Goal: Task Accomplishment & Management: Manage account settings

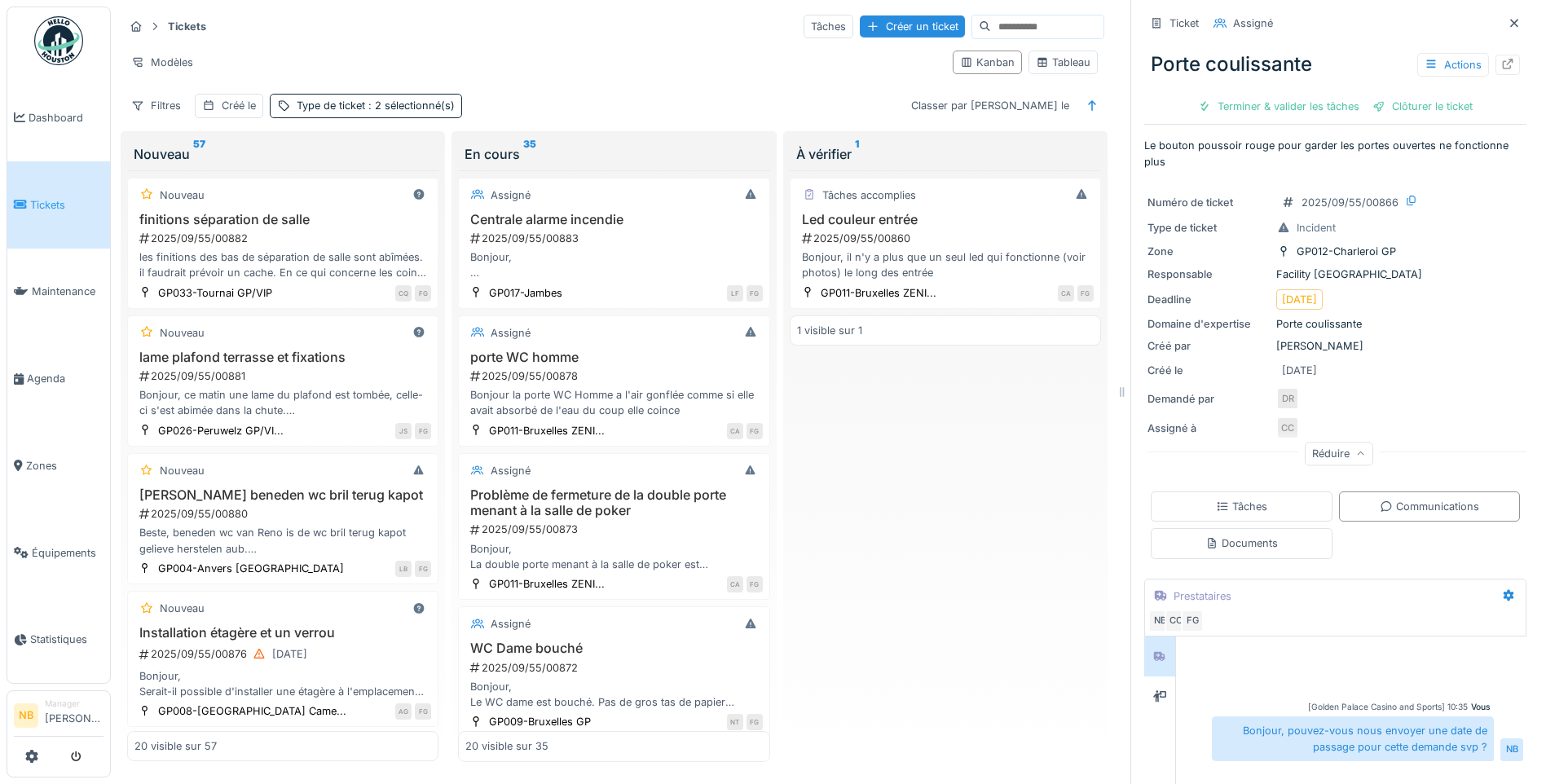
scroll to position [570, 0]
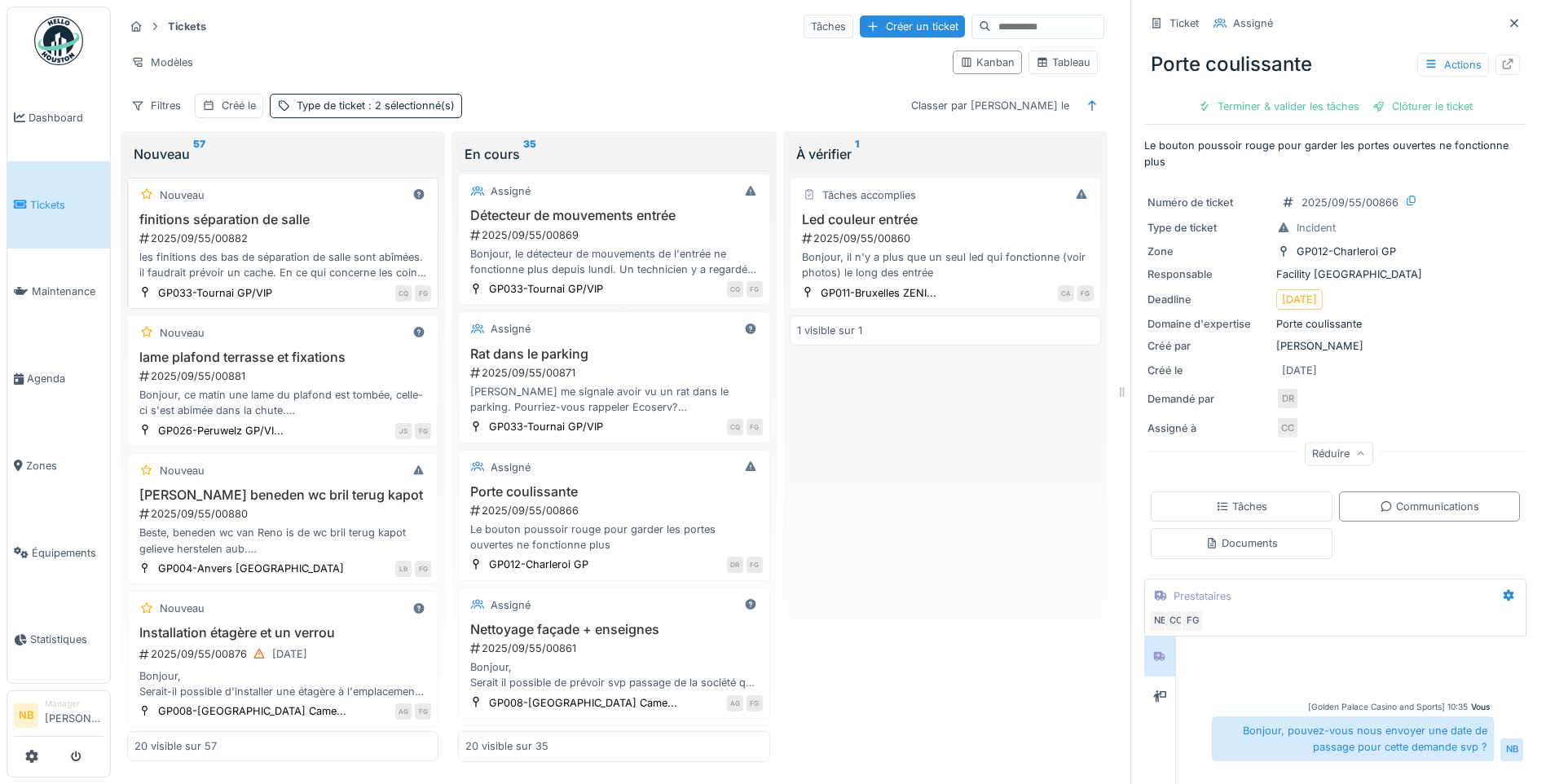
click at [338, 244] on div "2025/09/55/00882" at bounding box center [284, 238] width 293 height 16
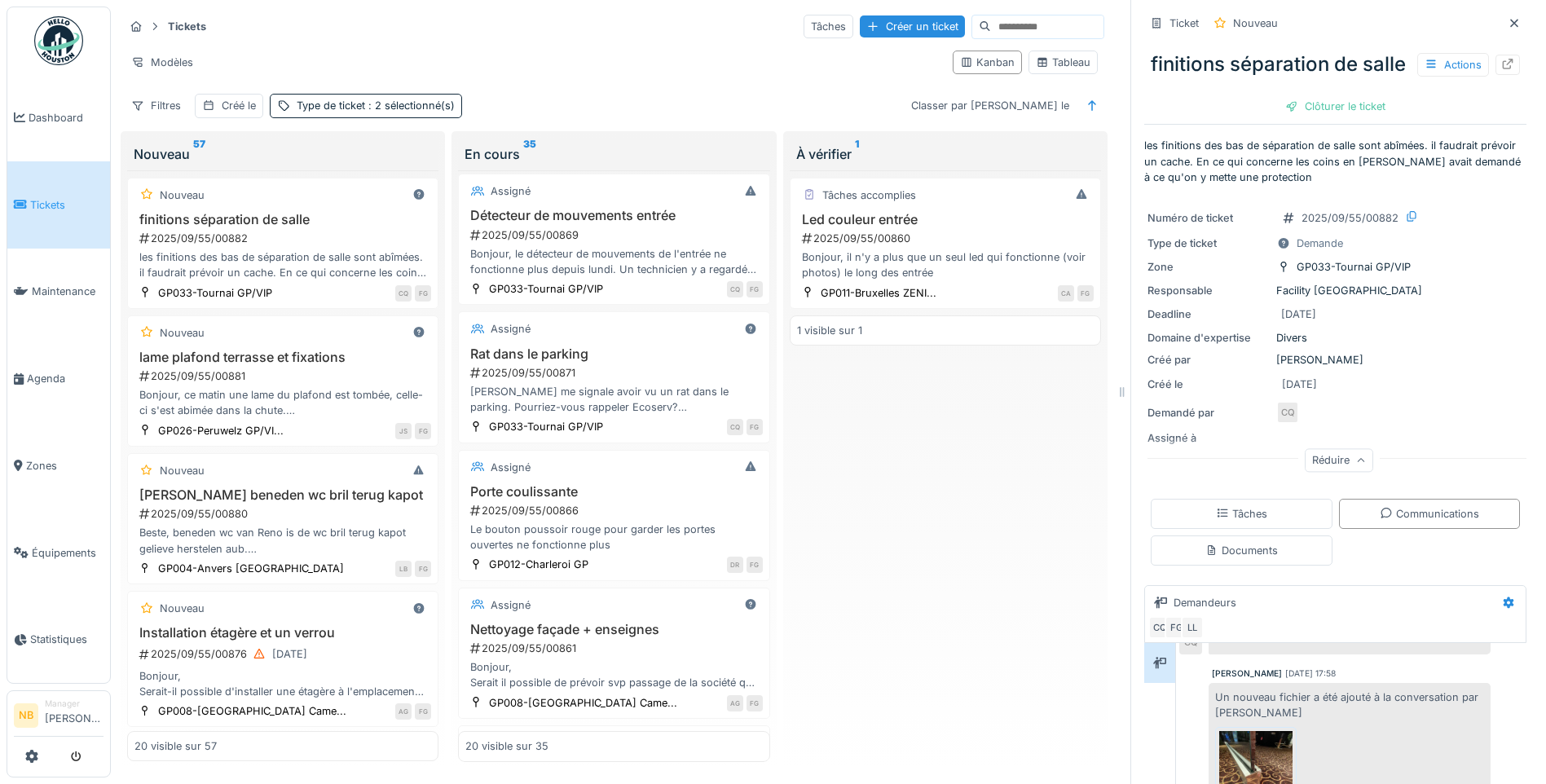
scroll to position [248, 0]
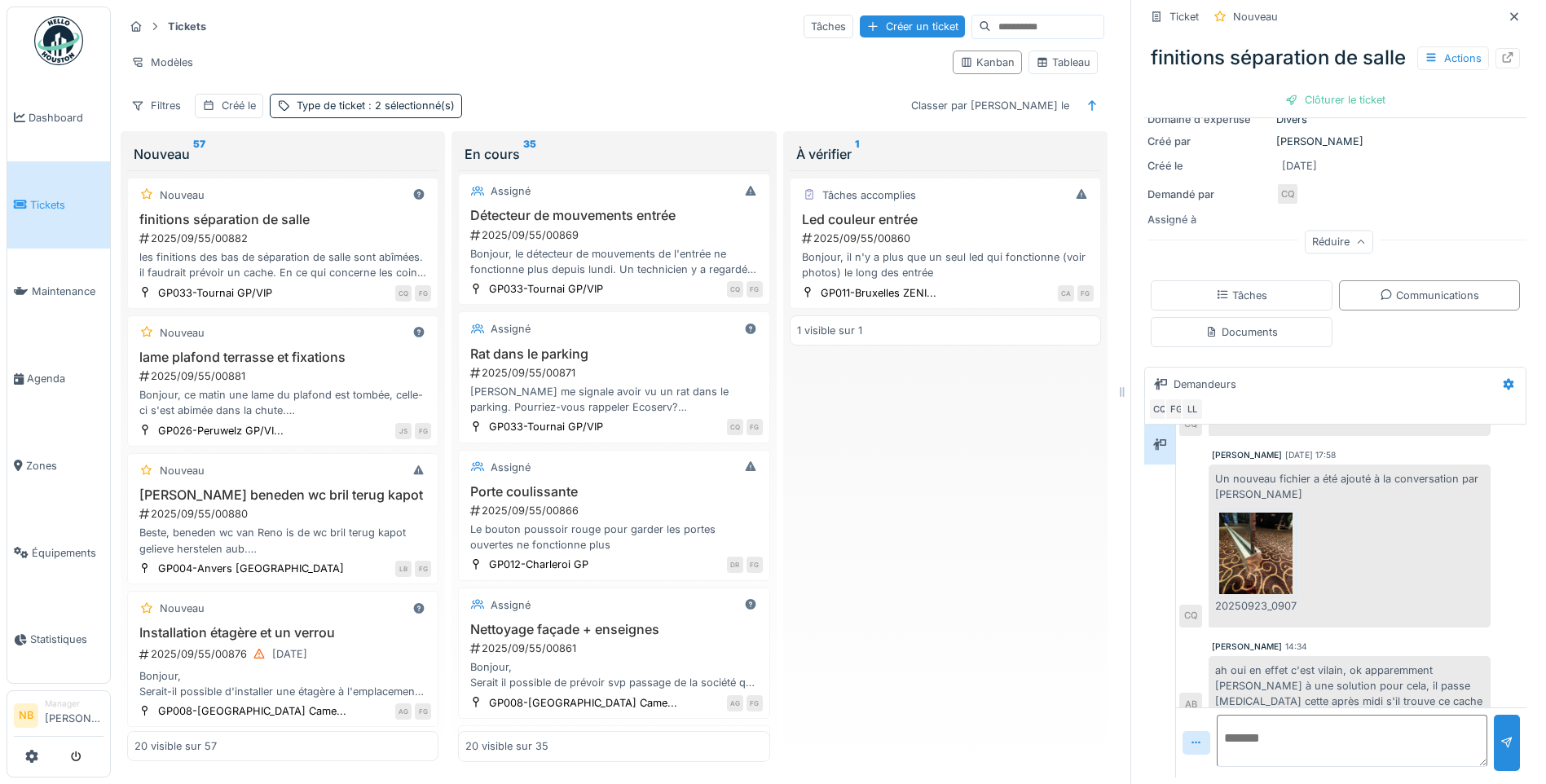
click at [1256, 548] on img at bounding box center [1256, 553] width 73 height 81
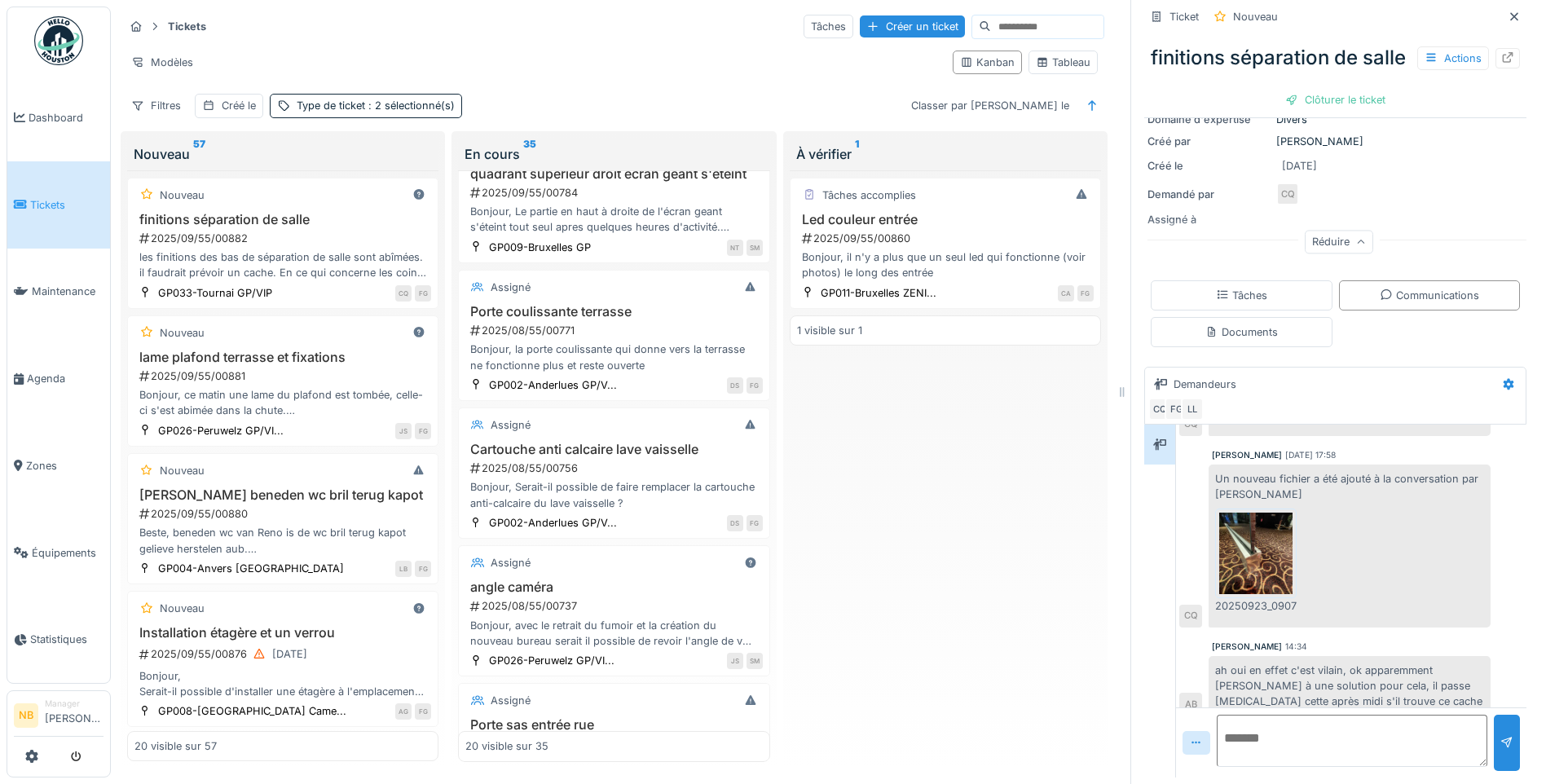
scroll to position [2267, 0]
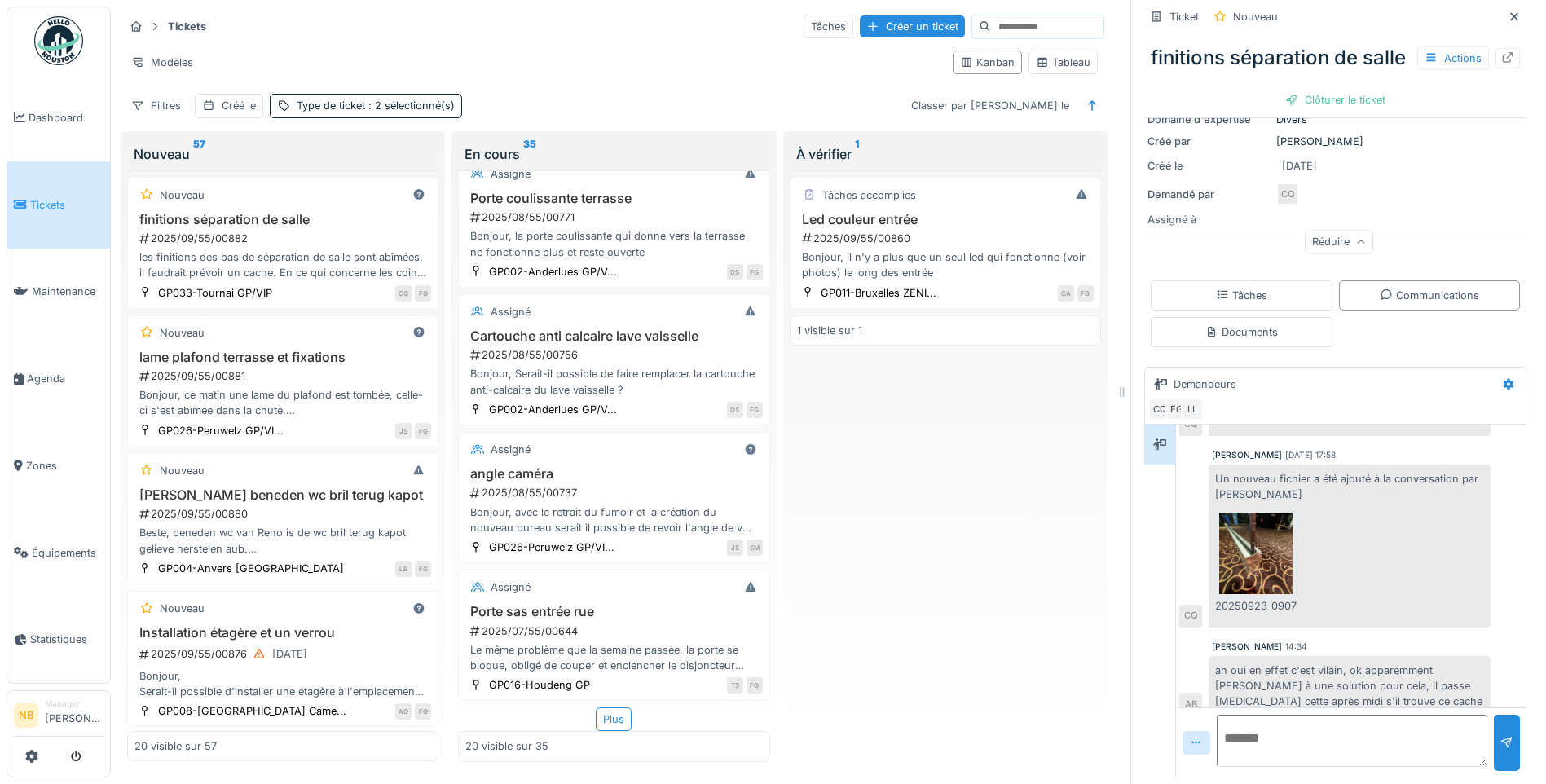
click at [1025, 42] on hr at bounding box center [614, 42] width 981 height 1
click at [1026, 21] on input at bounding box center [1047, 27] width 113 height 23
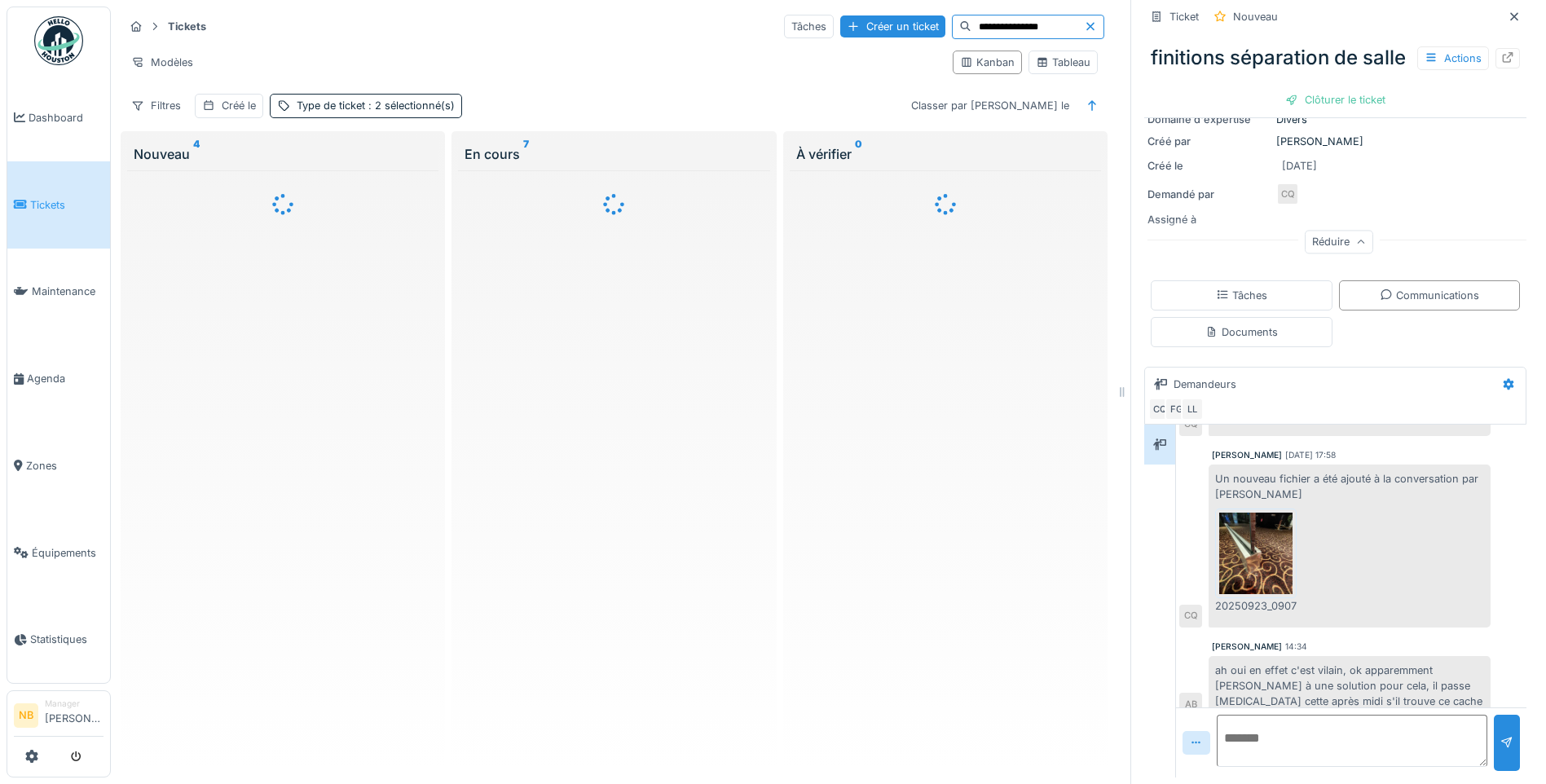
type input "**********"
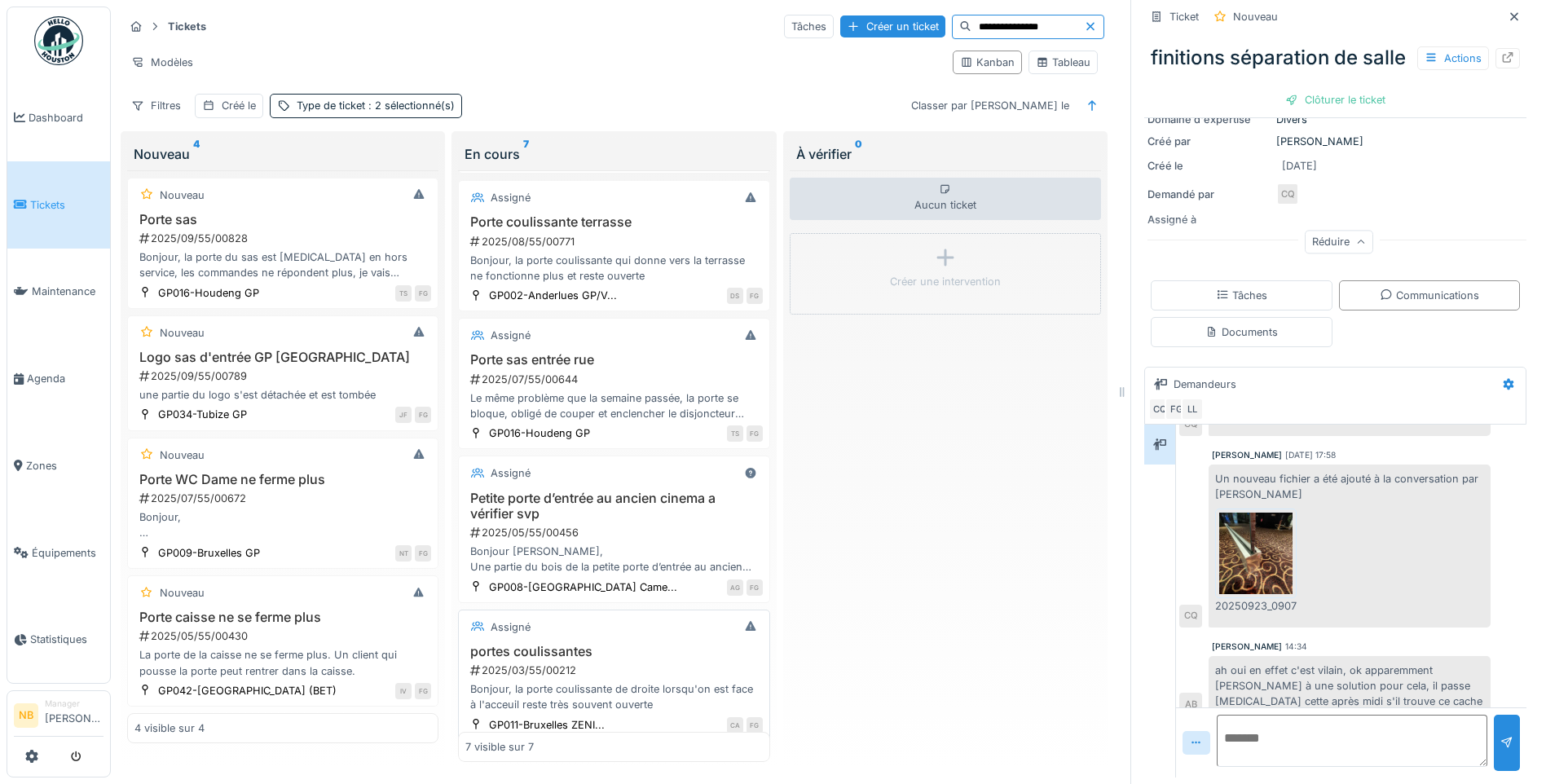
scroll to position [441, 0]
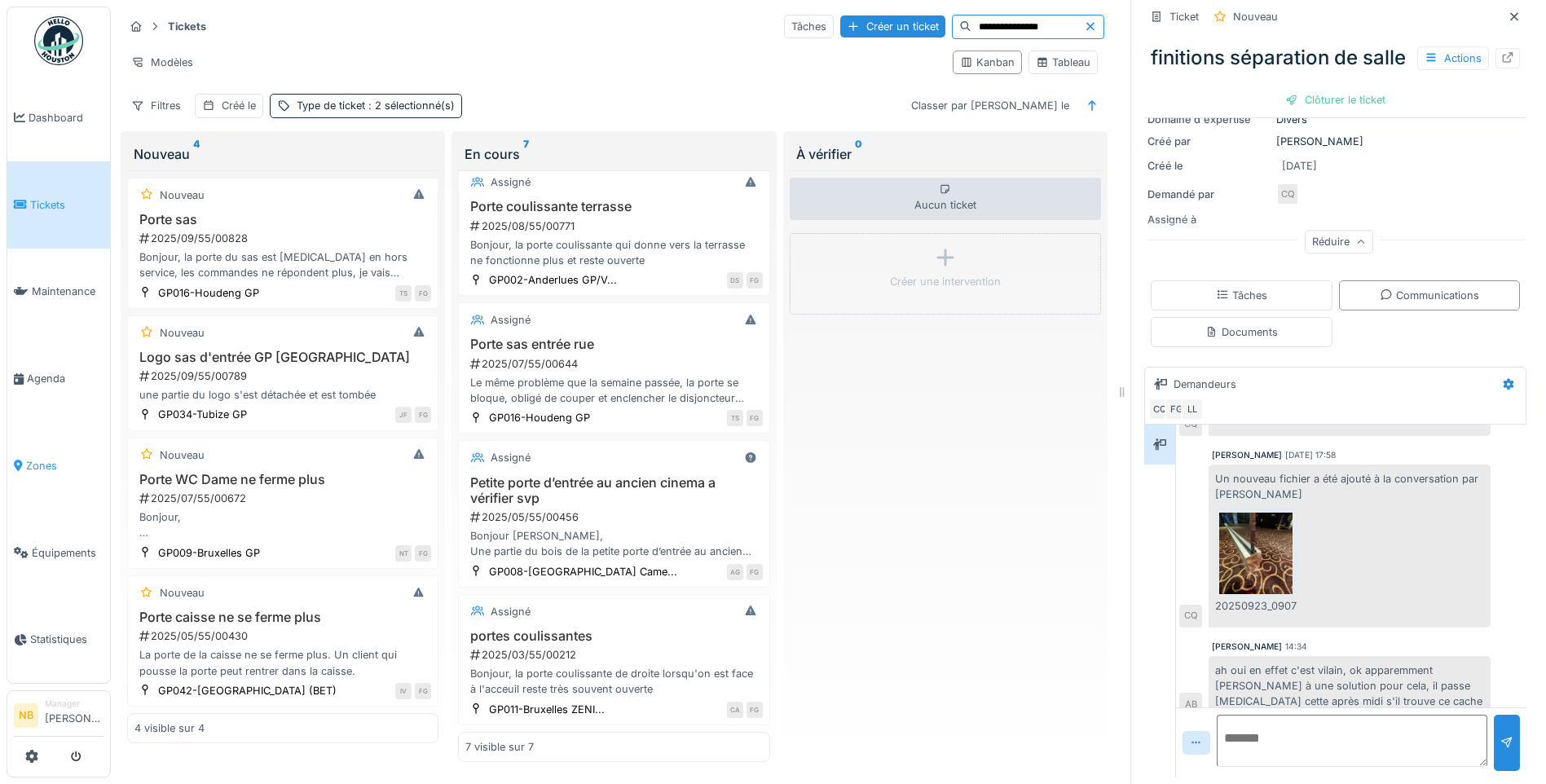
drag, startPoint x: 33, startPoint y: 449, endPoint x: 42, endPoint y: 445, distance: 9.8
click at [33, 458] on span "Zones" at bounding box center [65, 466] width 78 height 16
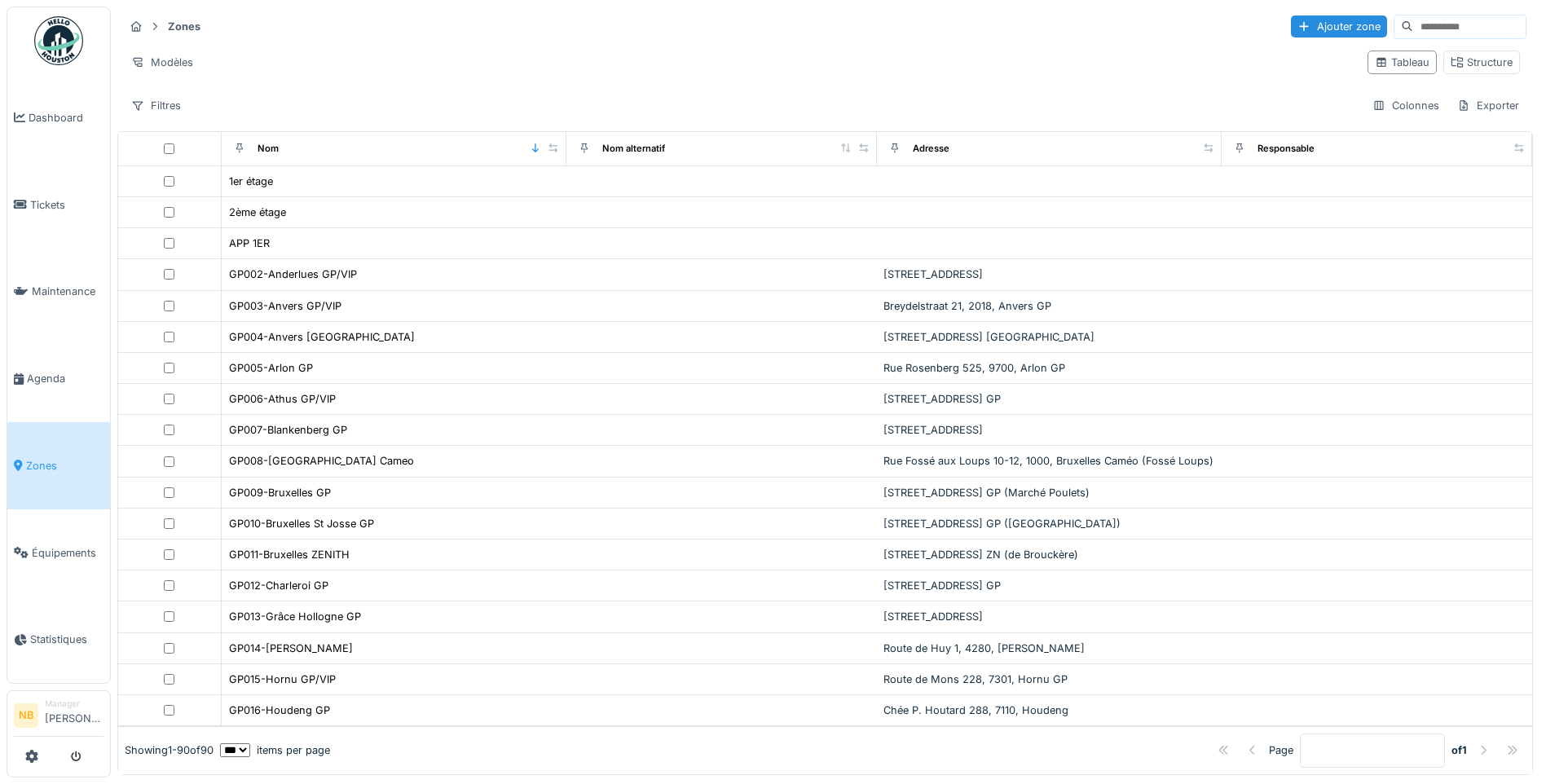
click at [1421, 18] on input at bounding box center [1469, 27] width 113 height 23
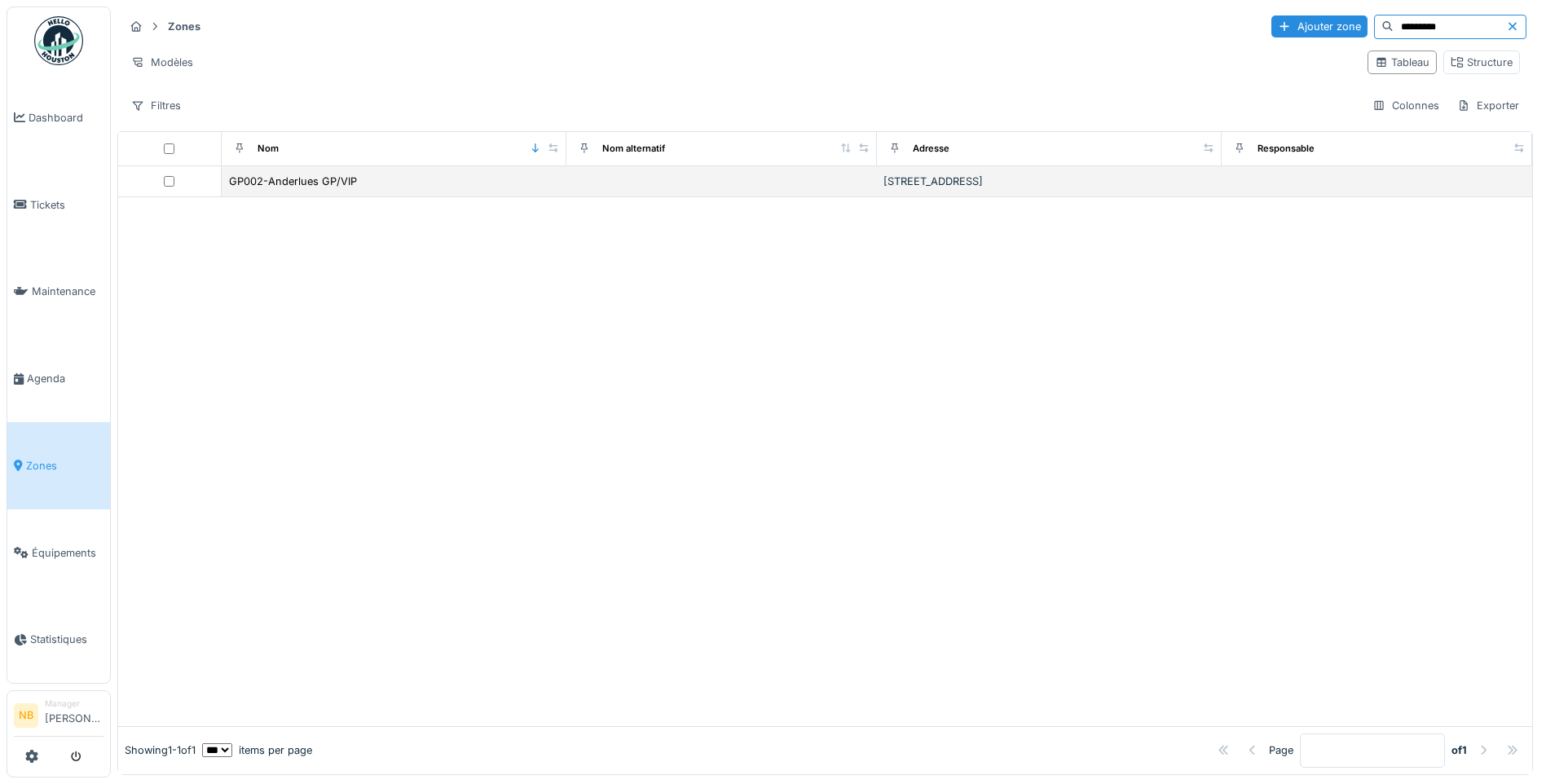
type input "*********"
click at [349, 194] on td "GP002-Anderlues GP/VIP" at bounding box center [393, 181] width 345 height 31
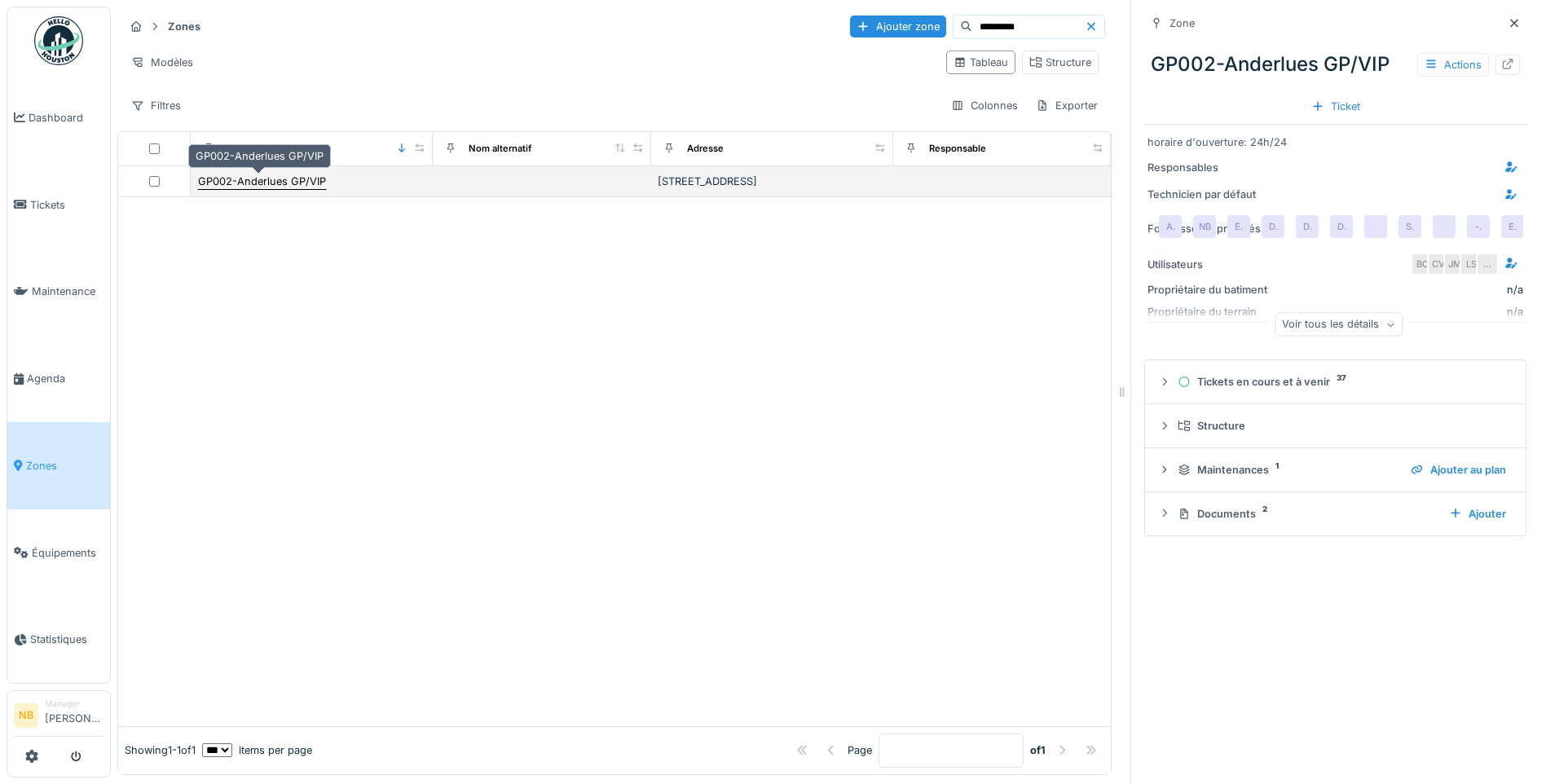
click at [267, 186] on div "GP002-Anderlues GP/VIP" at bounding box center [262, 181] width 128 height 16
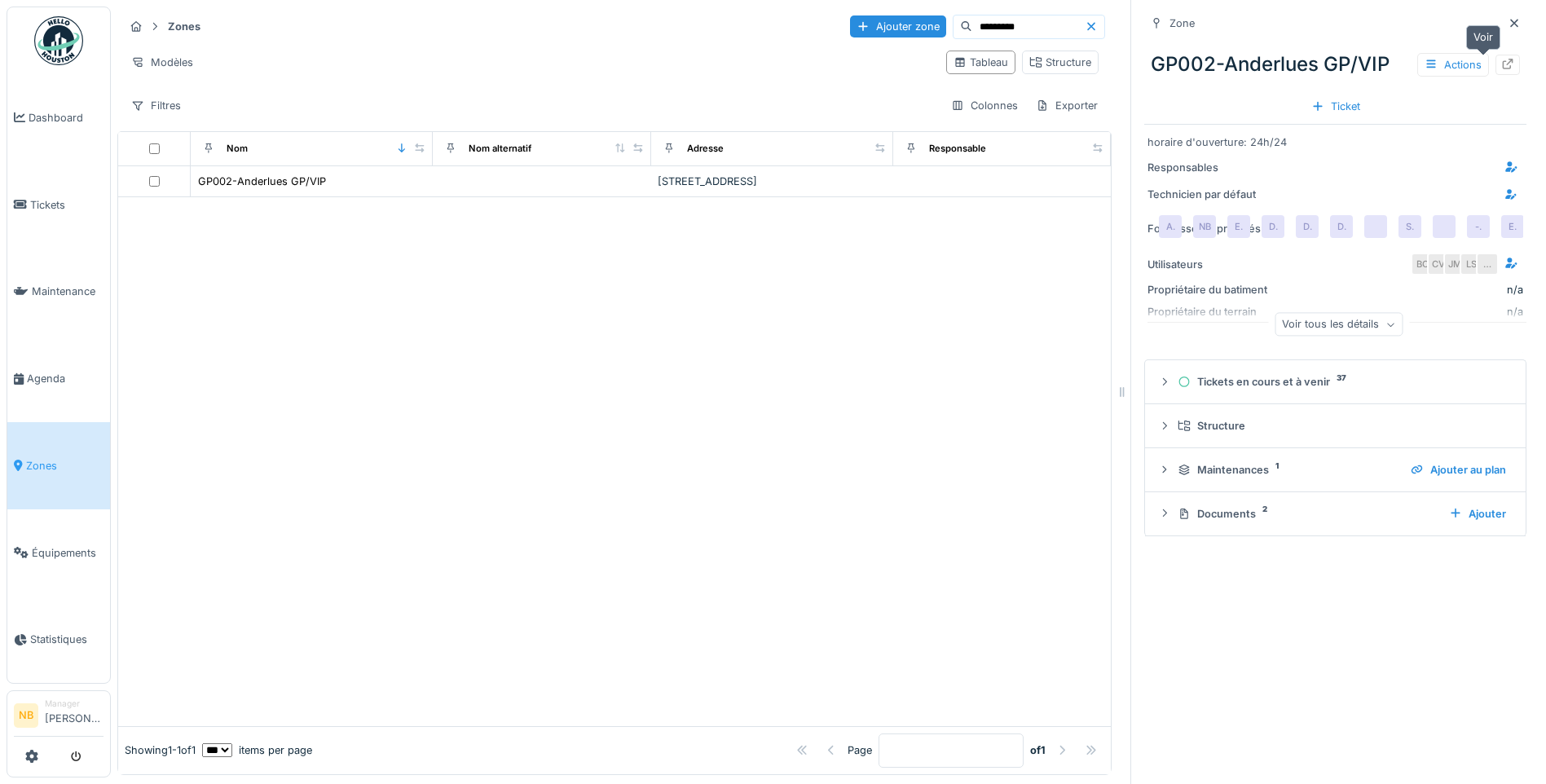
click at [1495, 55] on div at bounding box center [1508, 65] width 24 height 20
click at [50, 201] on span "Tickets" at bounding box center [67, 205] width 73 height 16
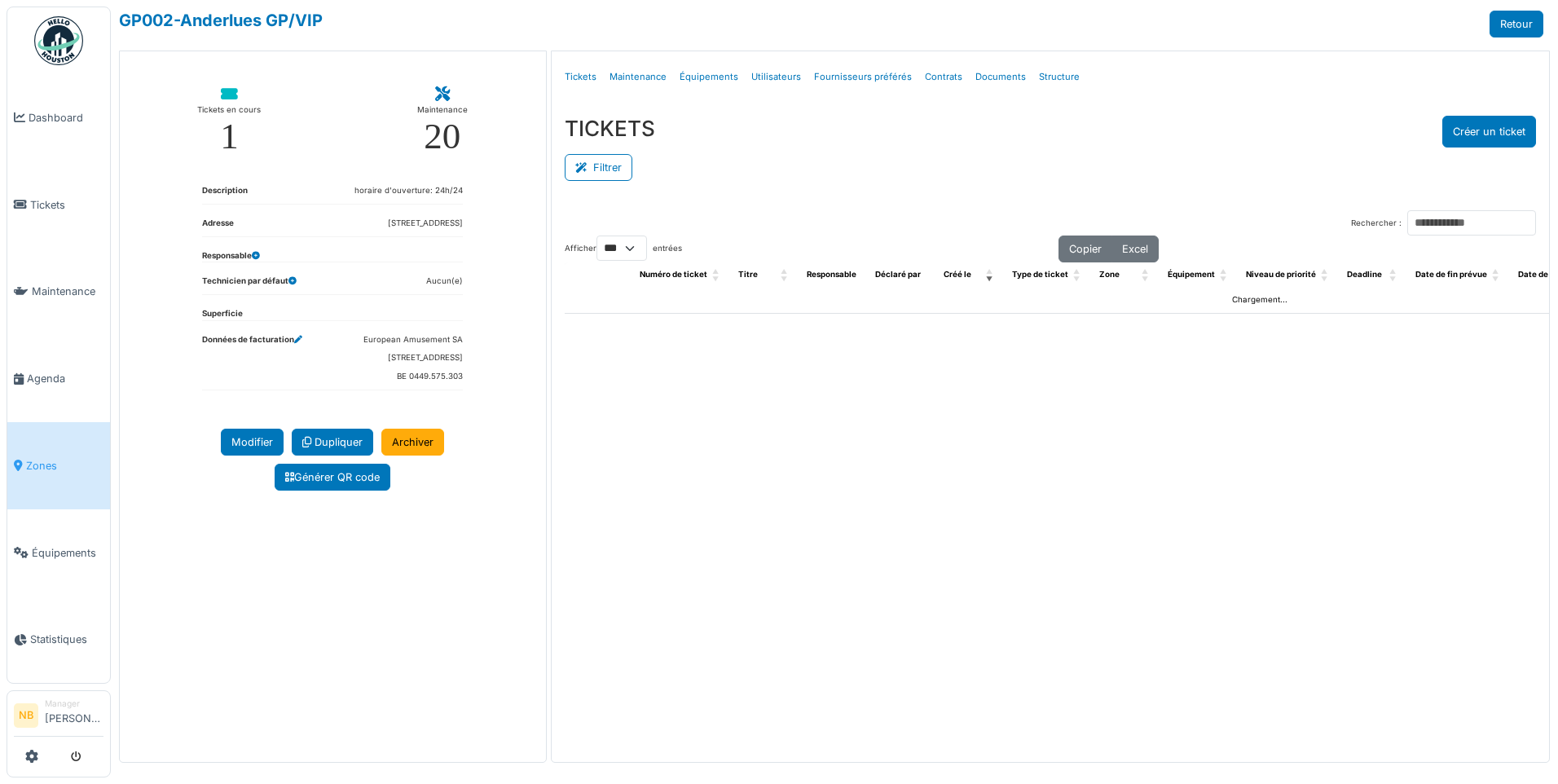
select select "***"
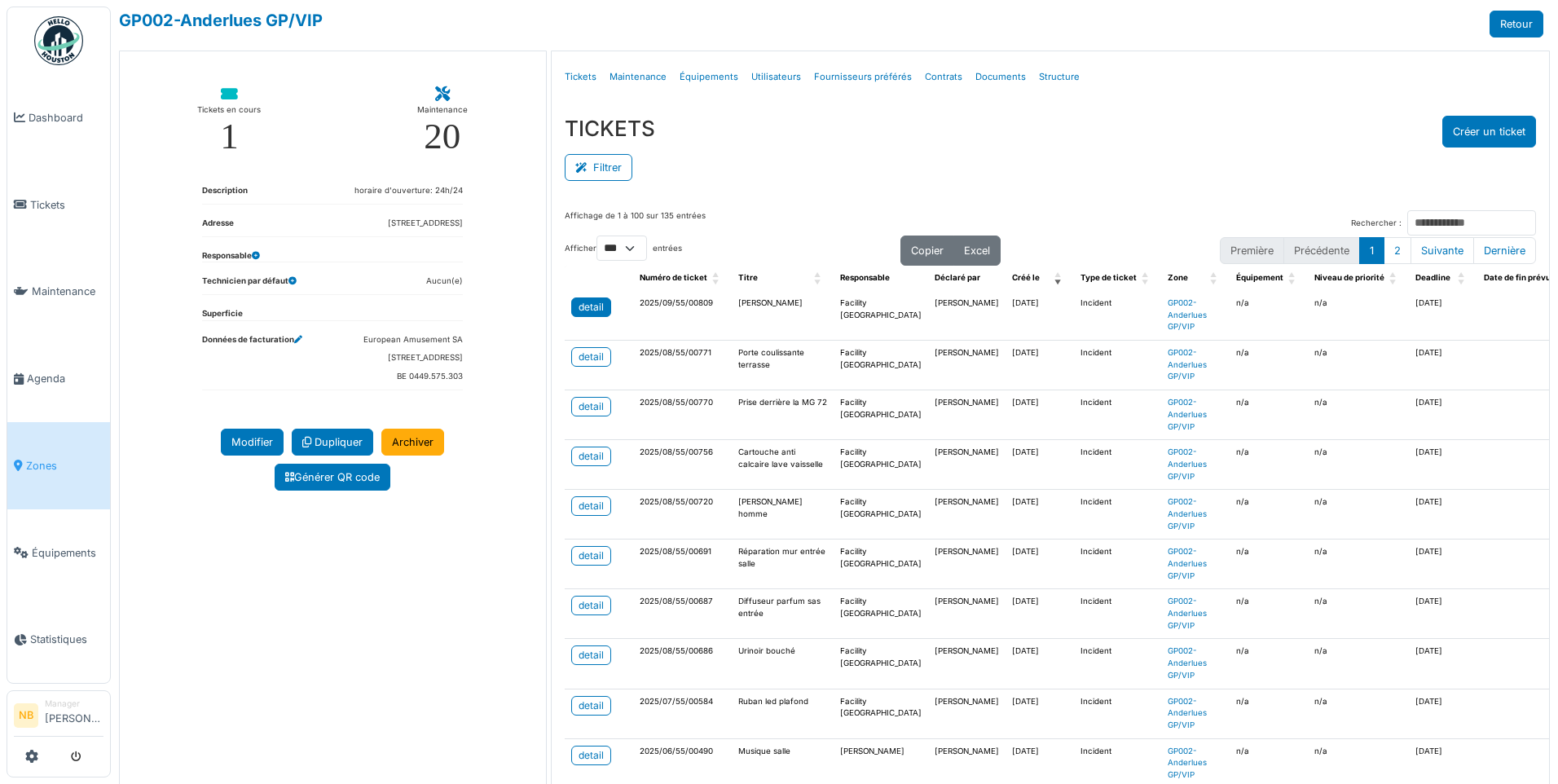
click at [591, 314] on div "detail" at bounding box center [591, 307] width 25 height 15
click at [582, 406] on div "detail" at bounding box center [591, 406] width 25 height 15
click at [592, 364] on div "detail" at bounding box center [591, 357] width 25 height 15
click at [425, 665] on div "Tickets en cours 1 Maintenance 20 Description horaire d'ouverture: 24h/24 Adres…" at bounding box center [332, 432] width 427 height 762
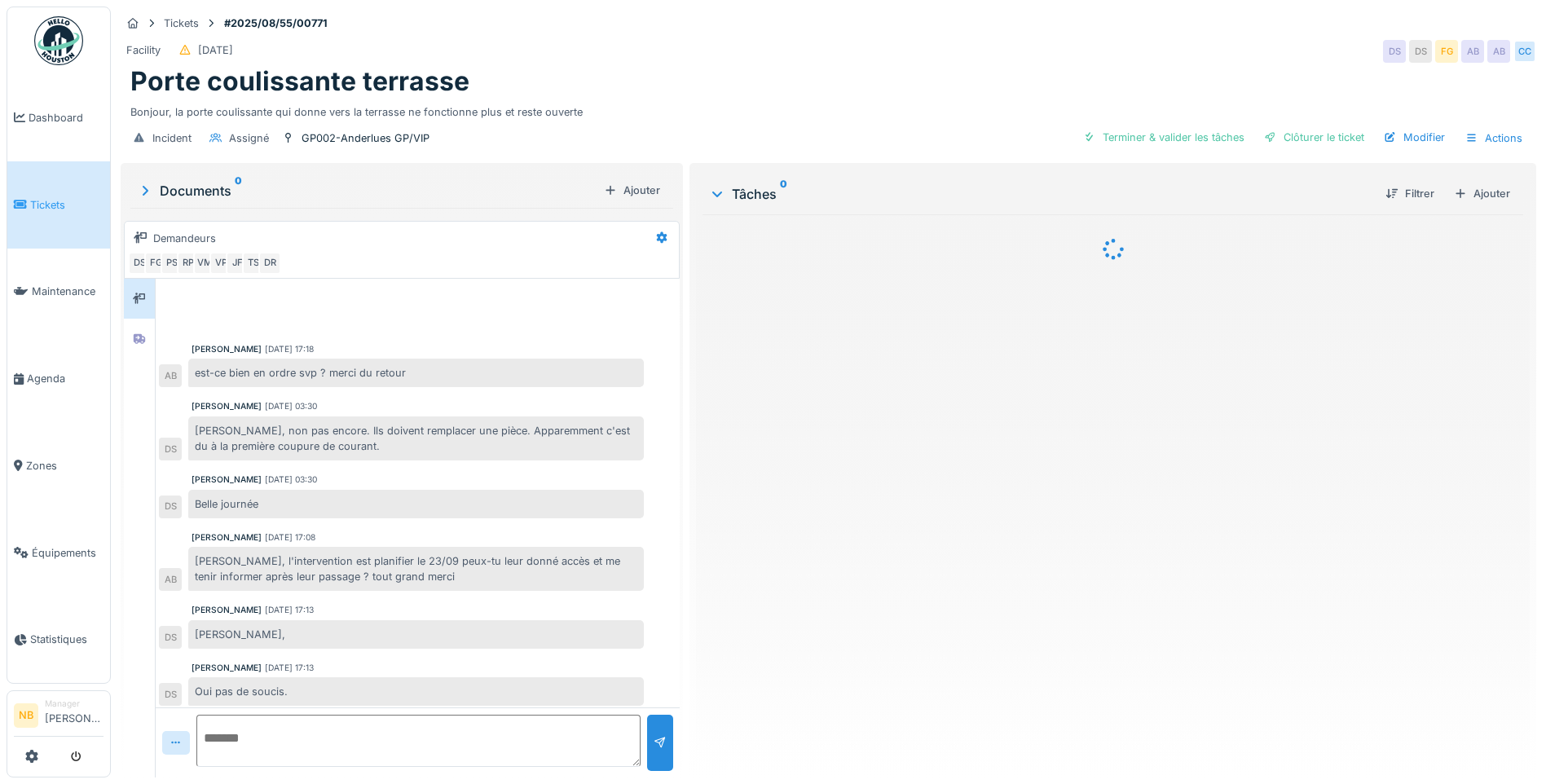
scroll to position [121, 0]
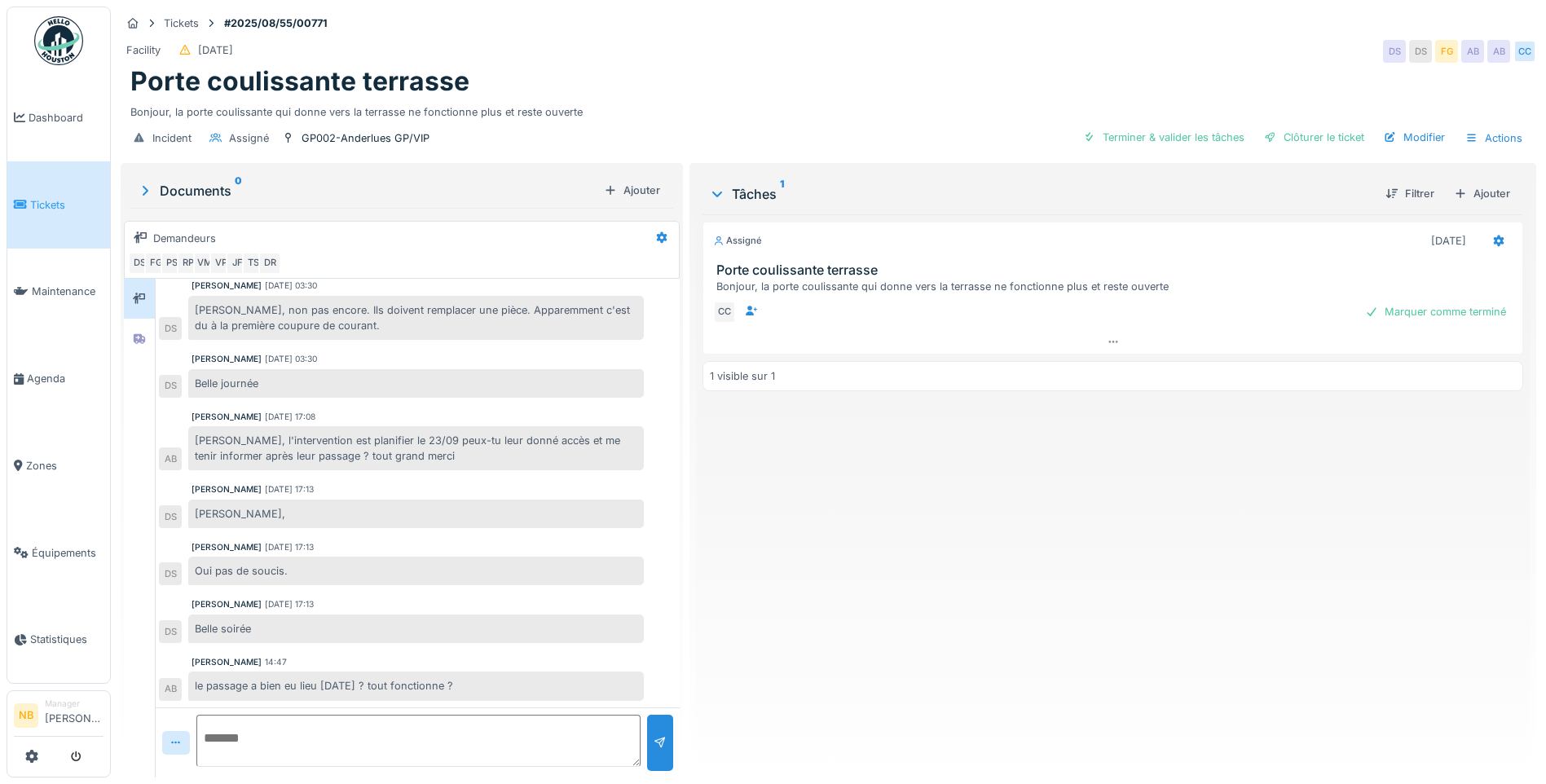
click at [418, 738] on textarea at bounding box center [418, 740] width 444 height 52
click at [404, 733] on textarea at bounding box center [418, 740] width 444 height 52
click at [51, 204] on span "Tickets" at bounding box center [67, 205] width 73 height 16
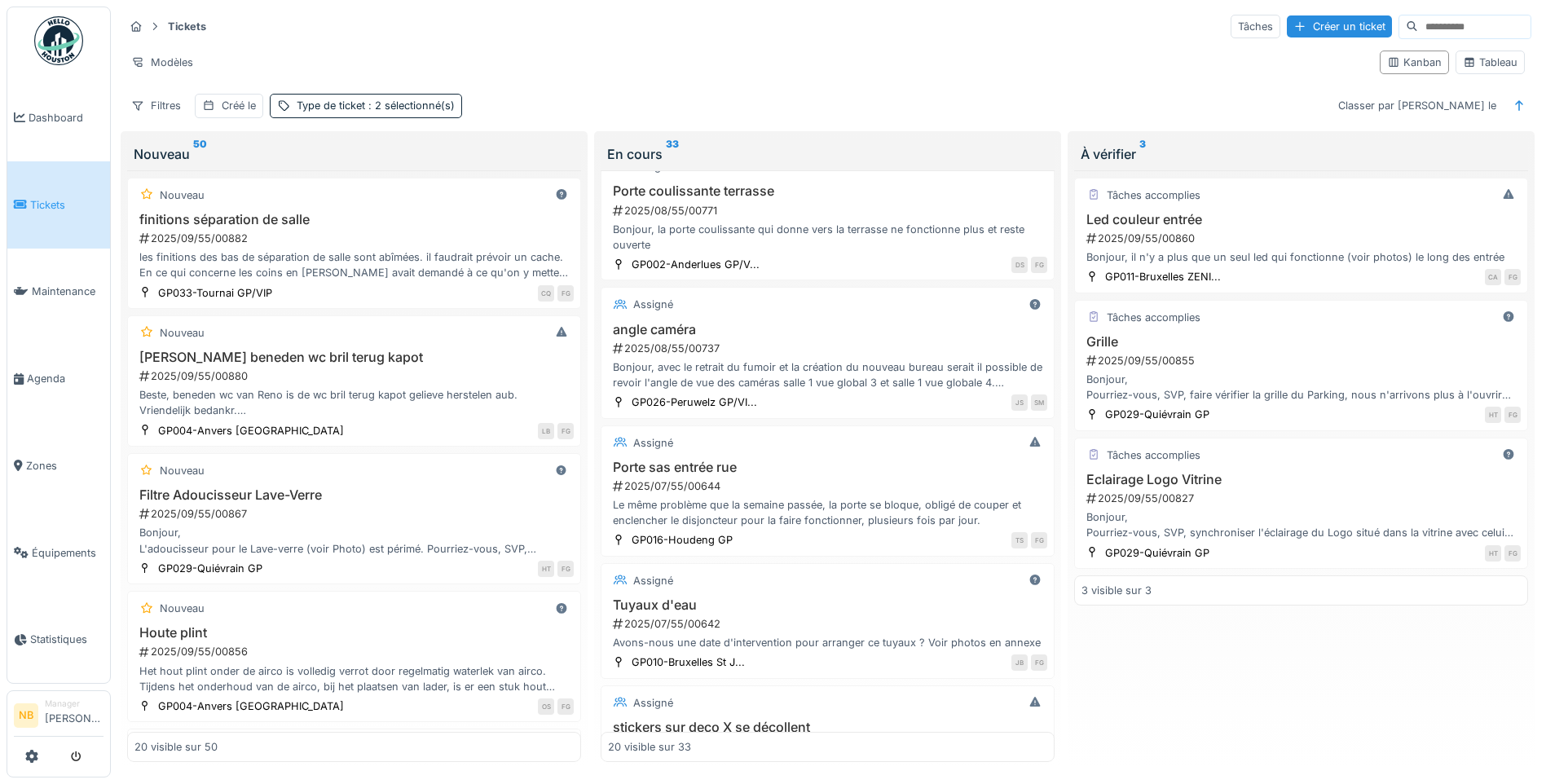
scroll to position [2091, 0]
click at [1312, 743] on div "Tâches accomplies Led couleur entrée 2025/09/55/00860 Bonjour, il n'y a plus qu…" at bounding box center [1301, 466] width 454 height 591
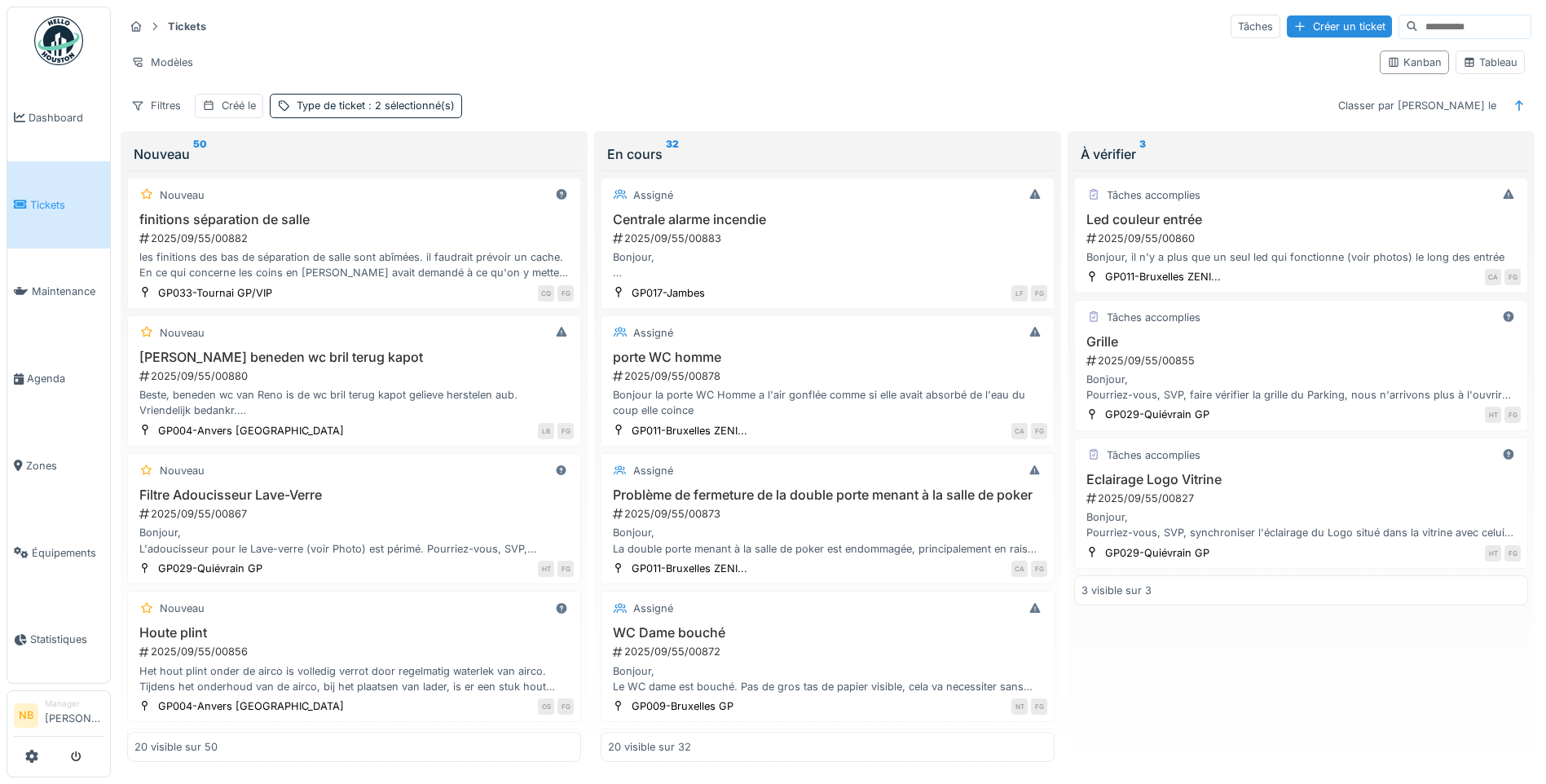
click at [1405, 11] on div "Tickets Tâches Créer un ticket Modèles Kanban Tableau Filtres Créé le Type de t…" at bounding box center [828, 65] width 1420 height 118
click at [1418, 18] on input at bounding box center [1474, 27] width 113 height 23
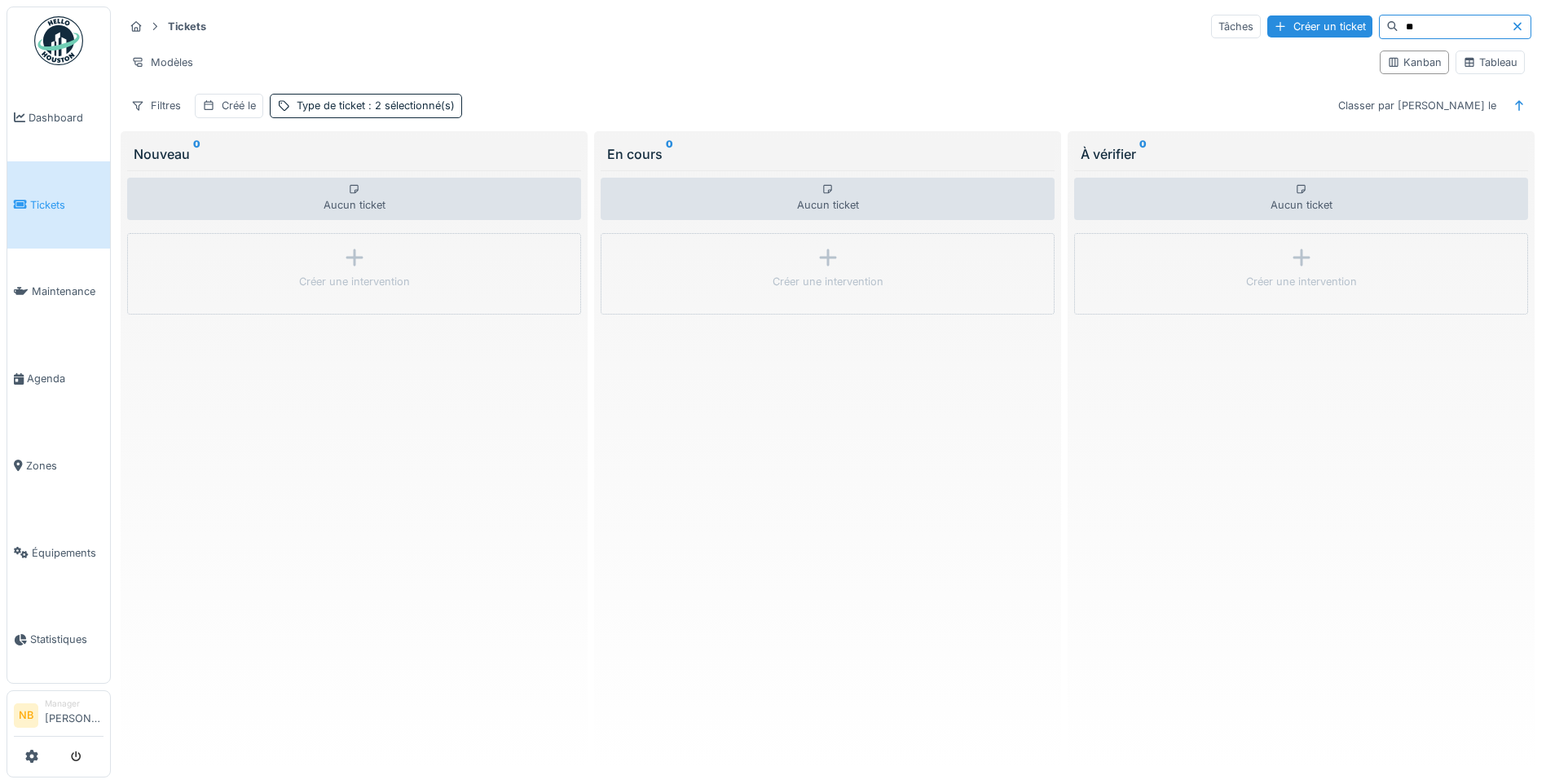
type input "*"
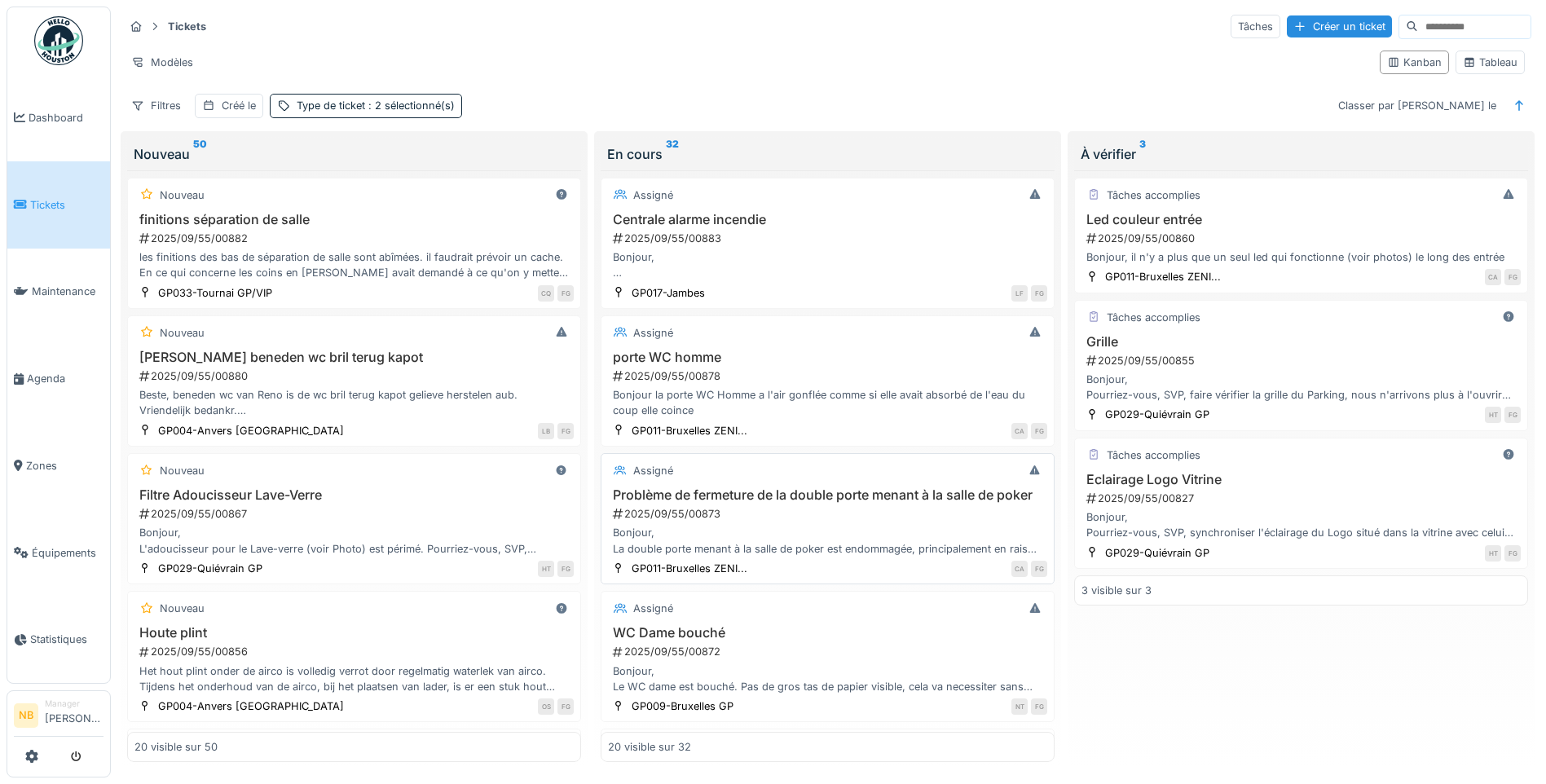
scroll to position [190, 0]
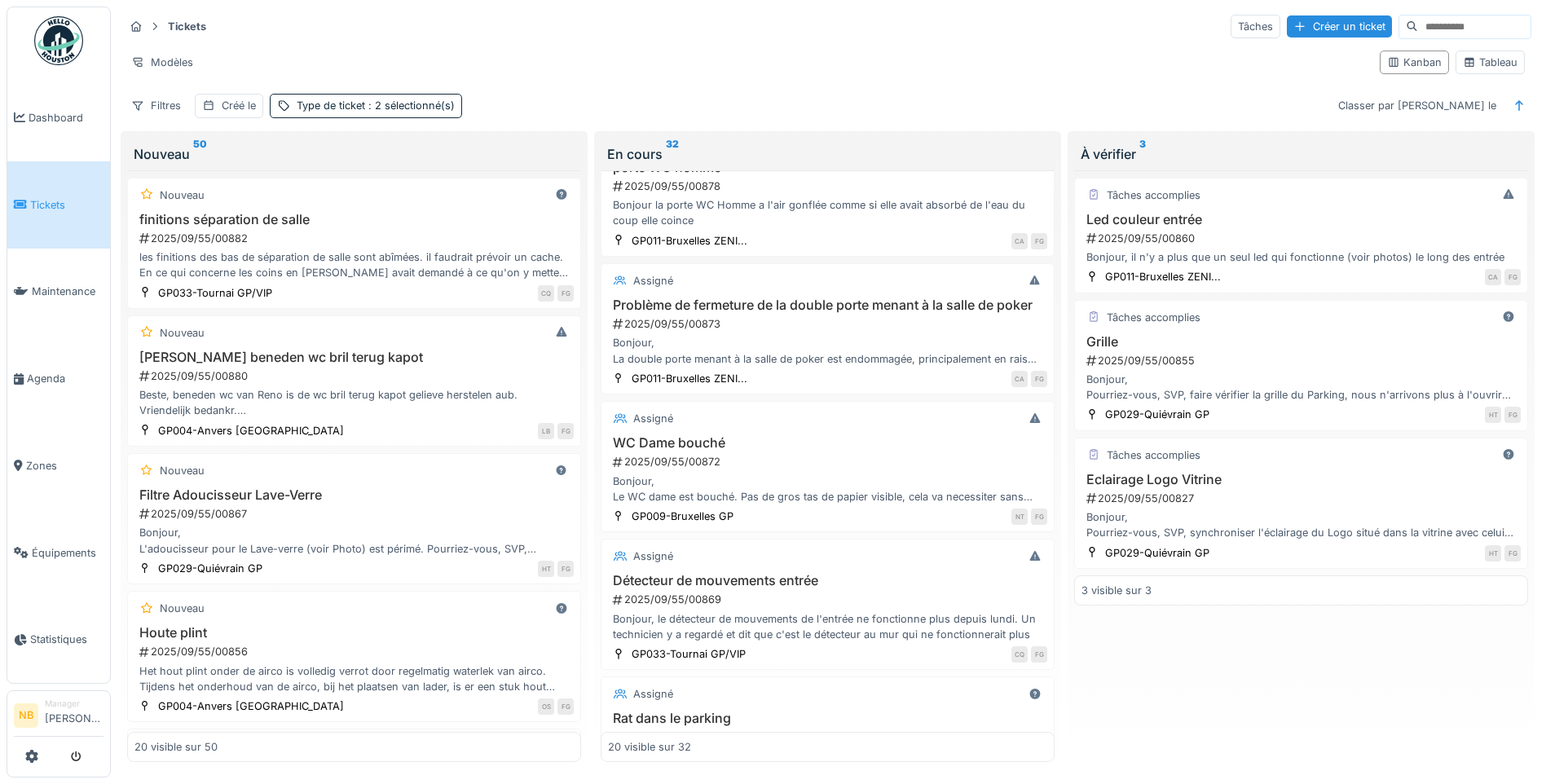
click at [1419, 30] on input at bounding box center [1474, 27] width 113 height 23
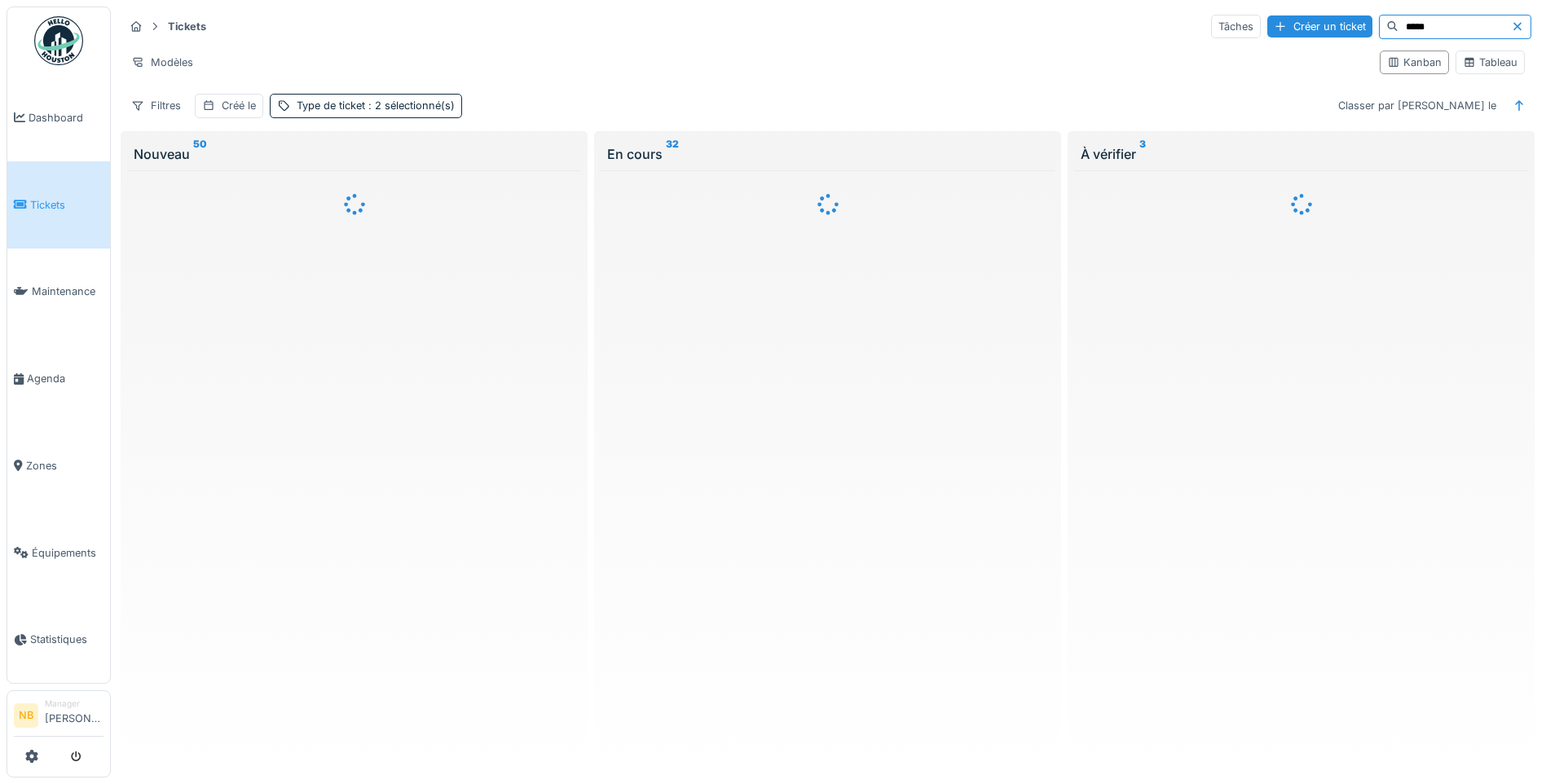
scroll to position [0, 0]
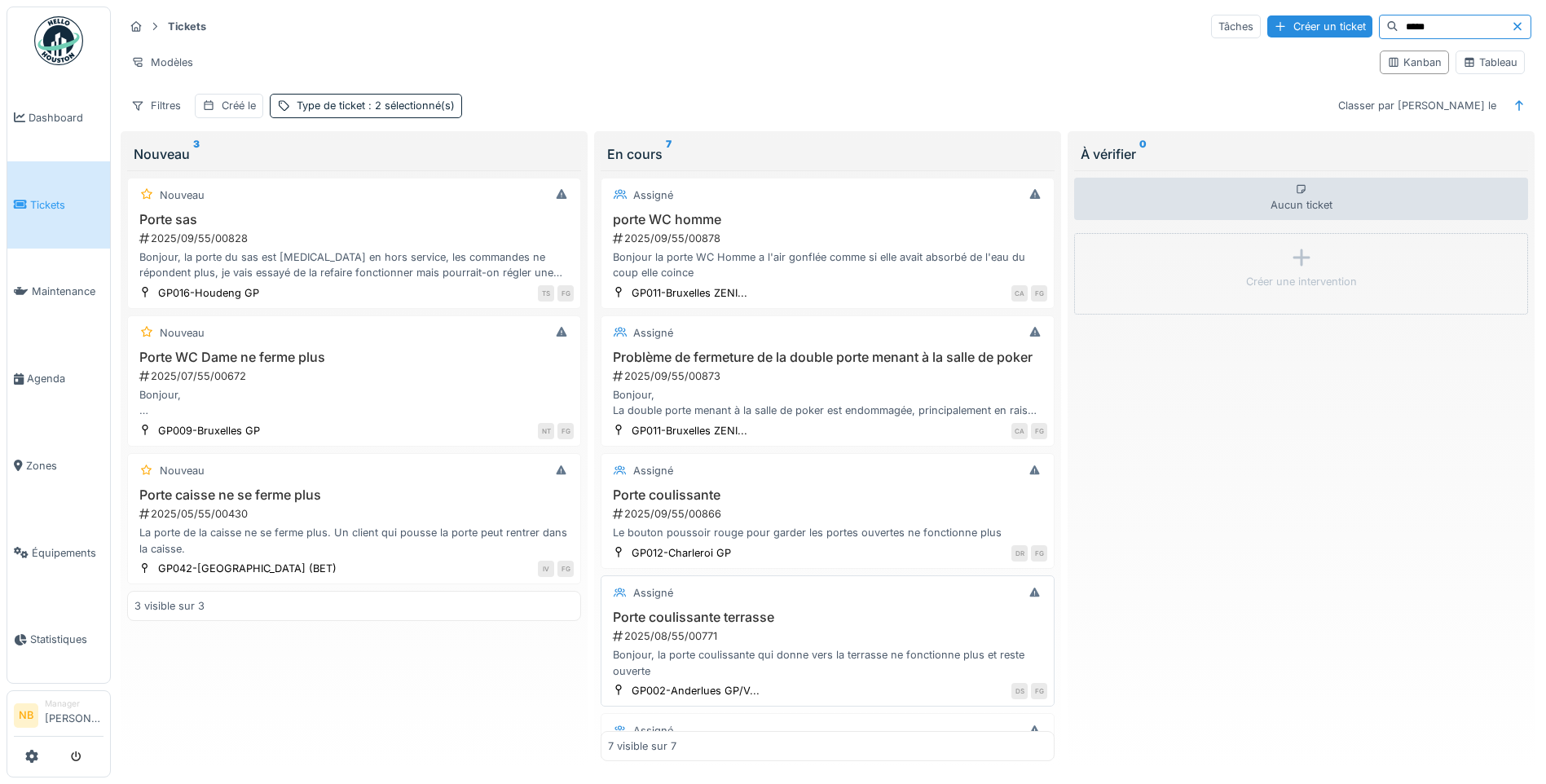
type input "*****"
click at [846, 625] on h3 "Porte coulissante terrasse" at bounding box center [828, 617] width 440 height 16
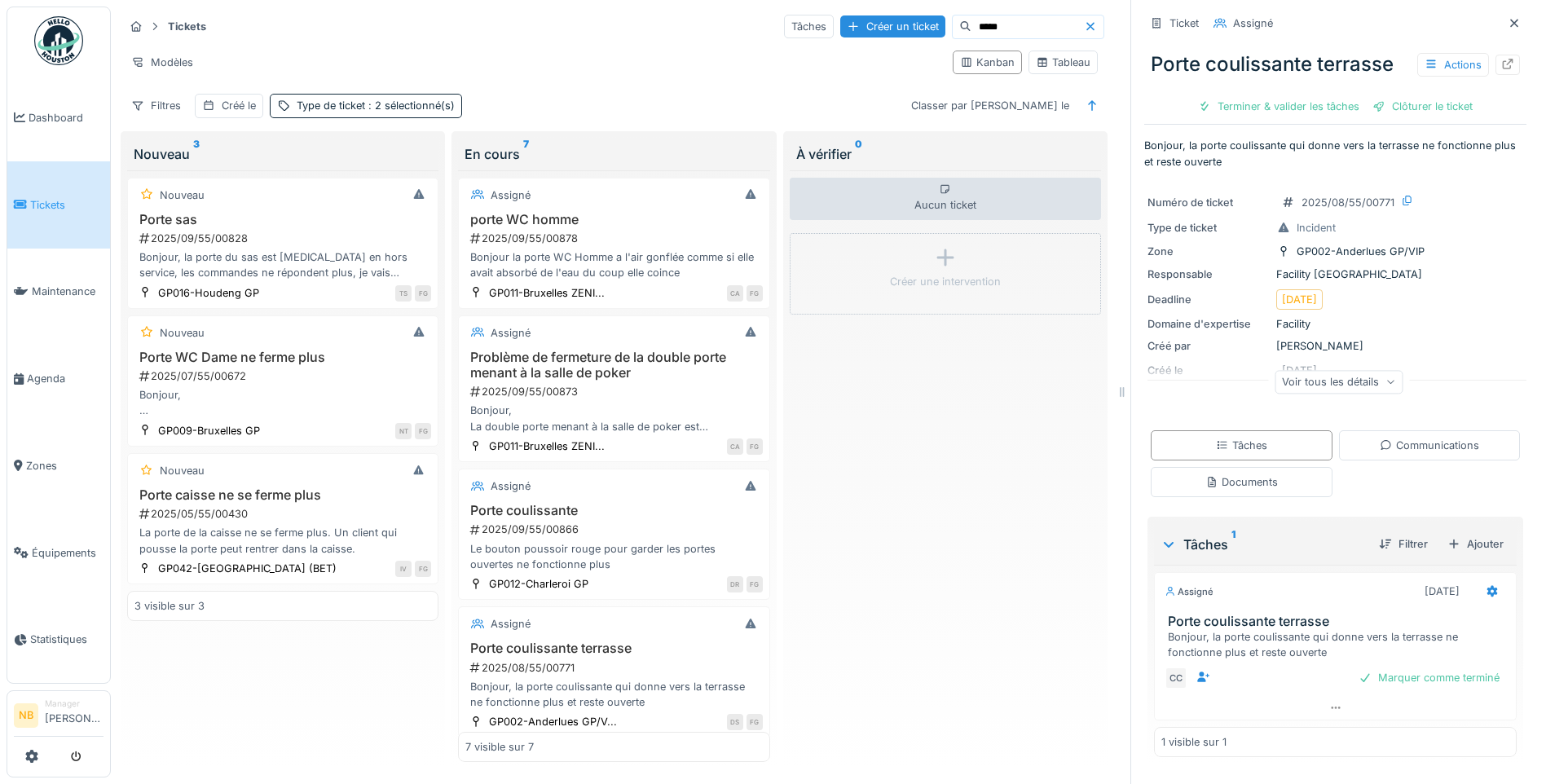
click at [1428, 427] on div "Tâches Communications Documents" at bounding box center [1336, 464] width 382 height 80
click at [1421, 453] on div "Communications" at bounding box center [1430, 446] width 99 height 16
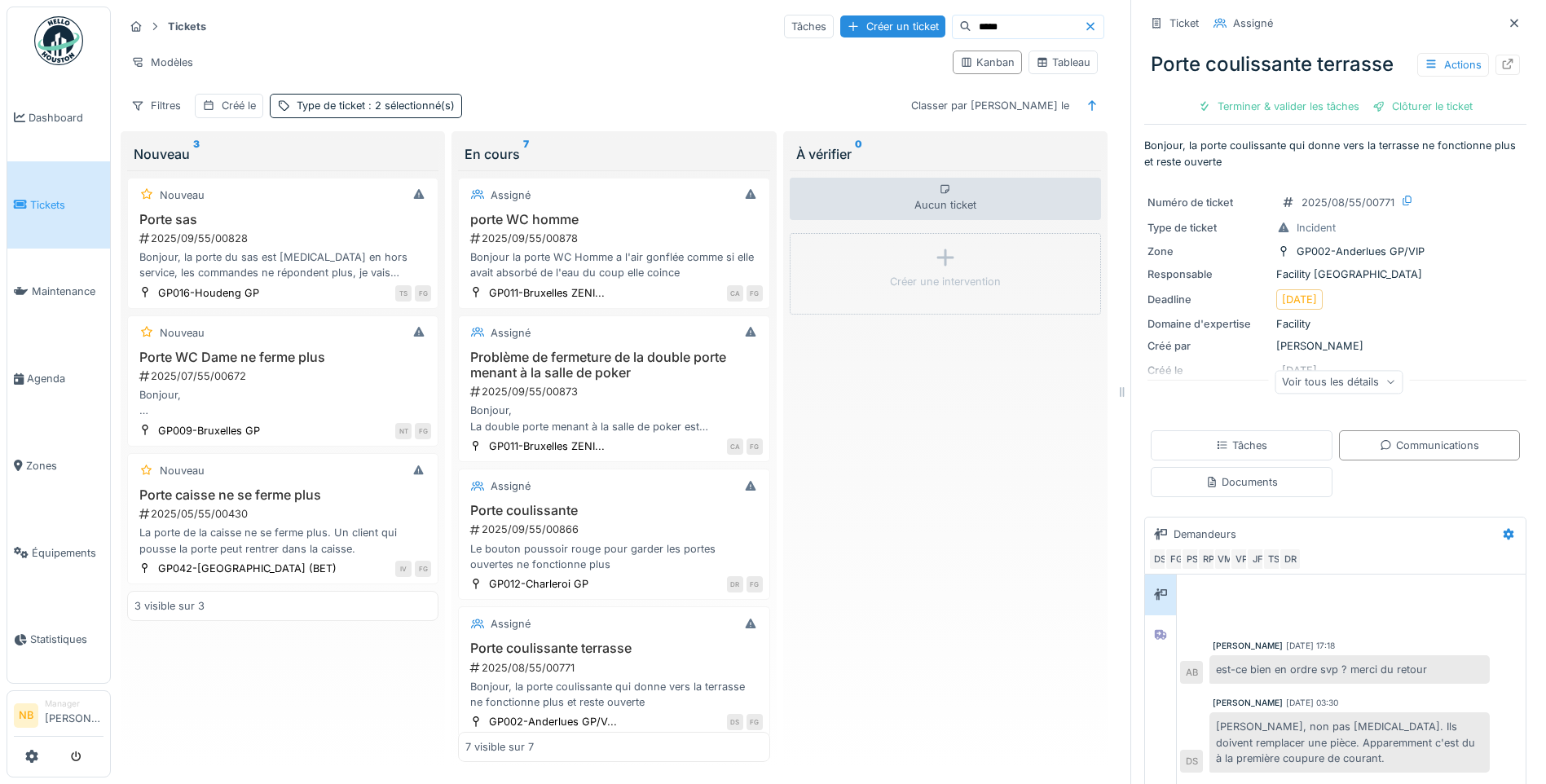
scroll to position [298, 0]
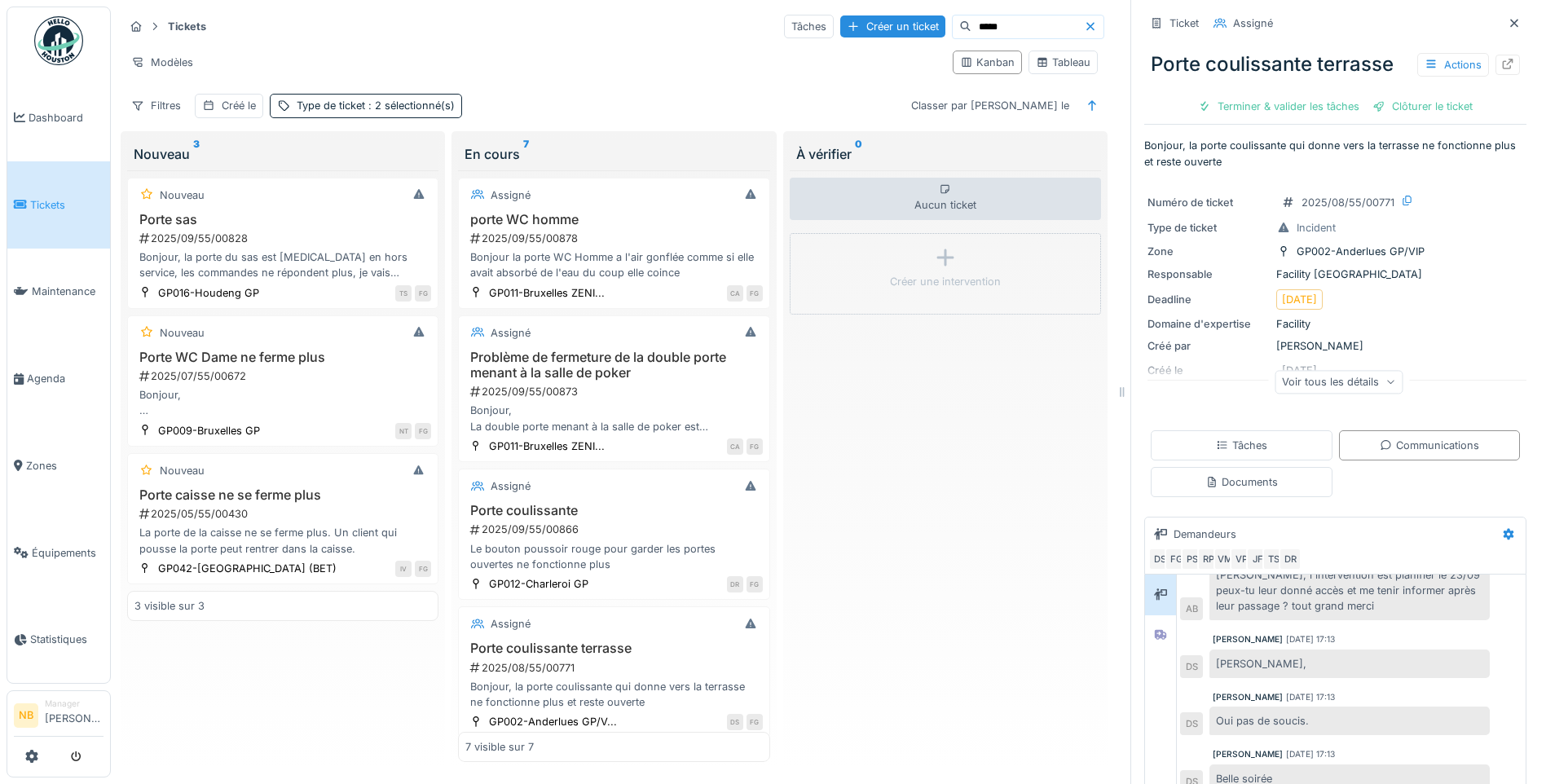
click at [1310, 370] on div "Voir tous les détails" at bounding box center [1338, 381] width 128 height 24
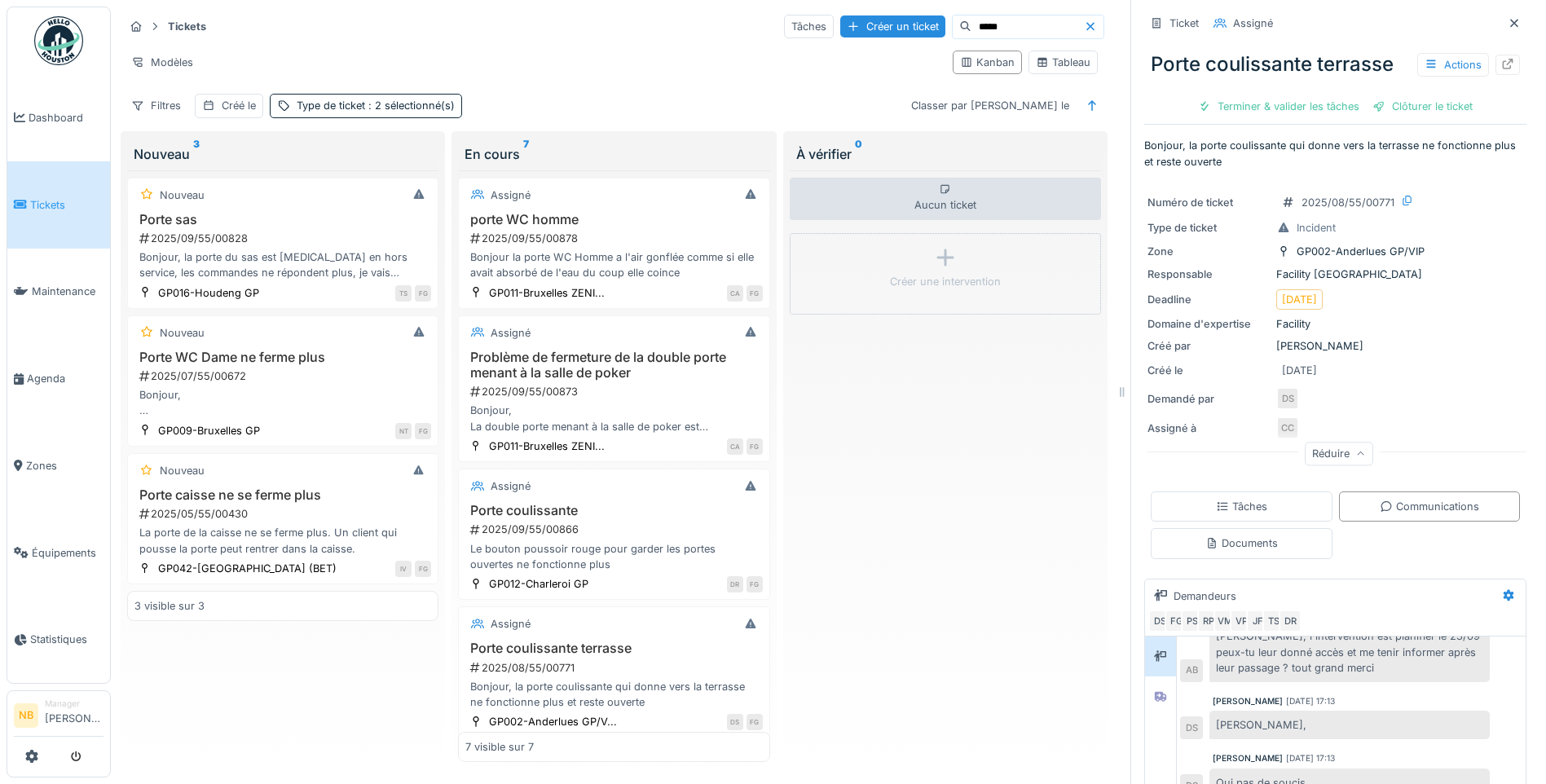
scroll to position [212, 0]
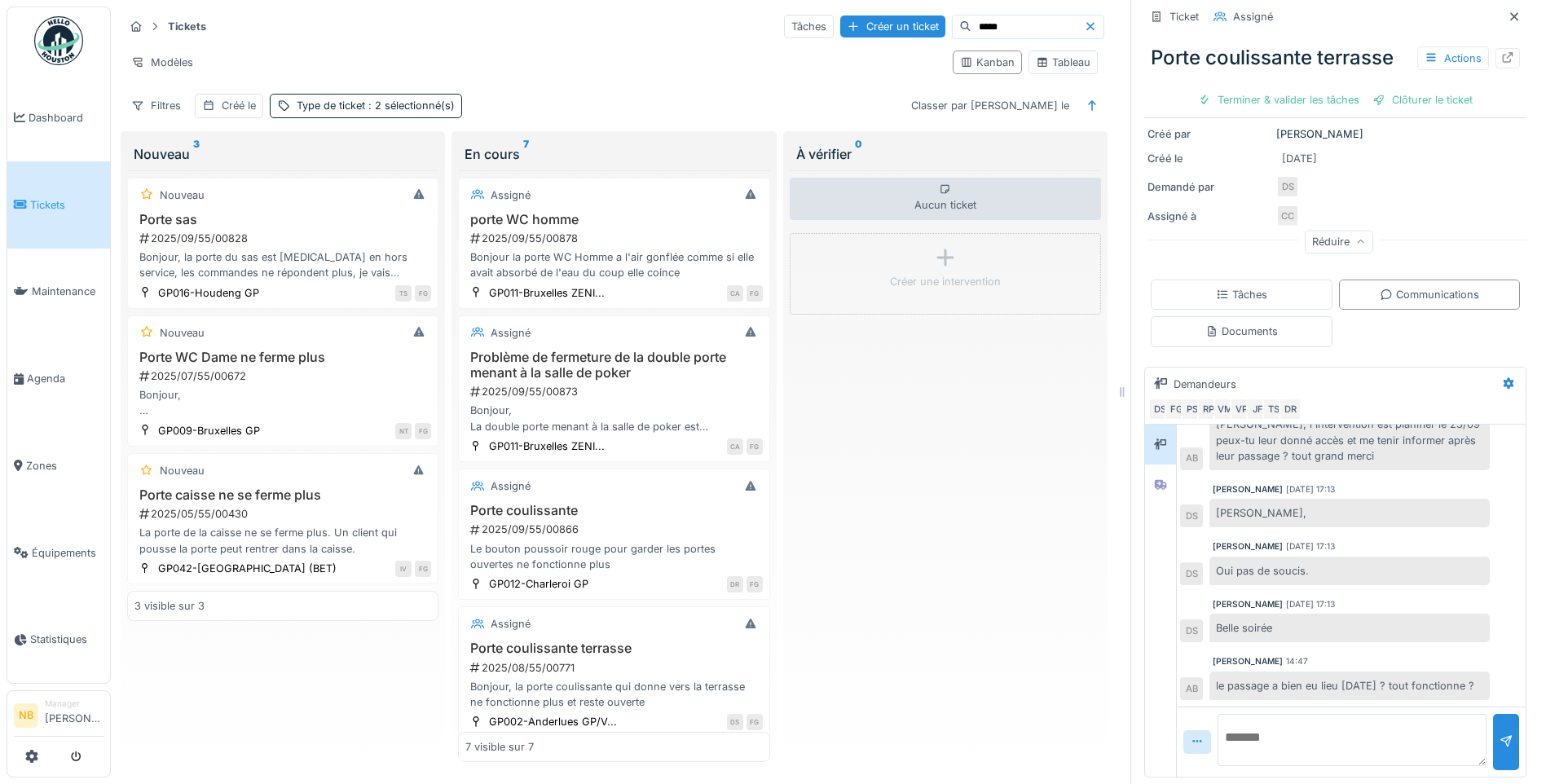
drag, startPoint x: 1310, startPoint y: 725, endPoint x: 1321, endPoint y: 732, distance: 13.0
click at [1310, 725] on textarea at bounding box center [1352, 740] width 269 height 52
click at [1276, 743] on textarea at bounding box center [1352, 740] width 269 height 52
click at [1248, 744] on textarea "**********" at bounding box center [1352, 740] width 269 height 52
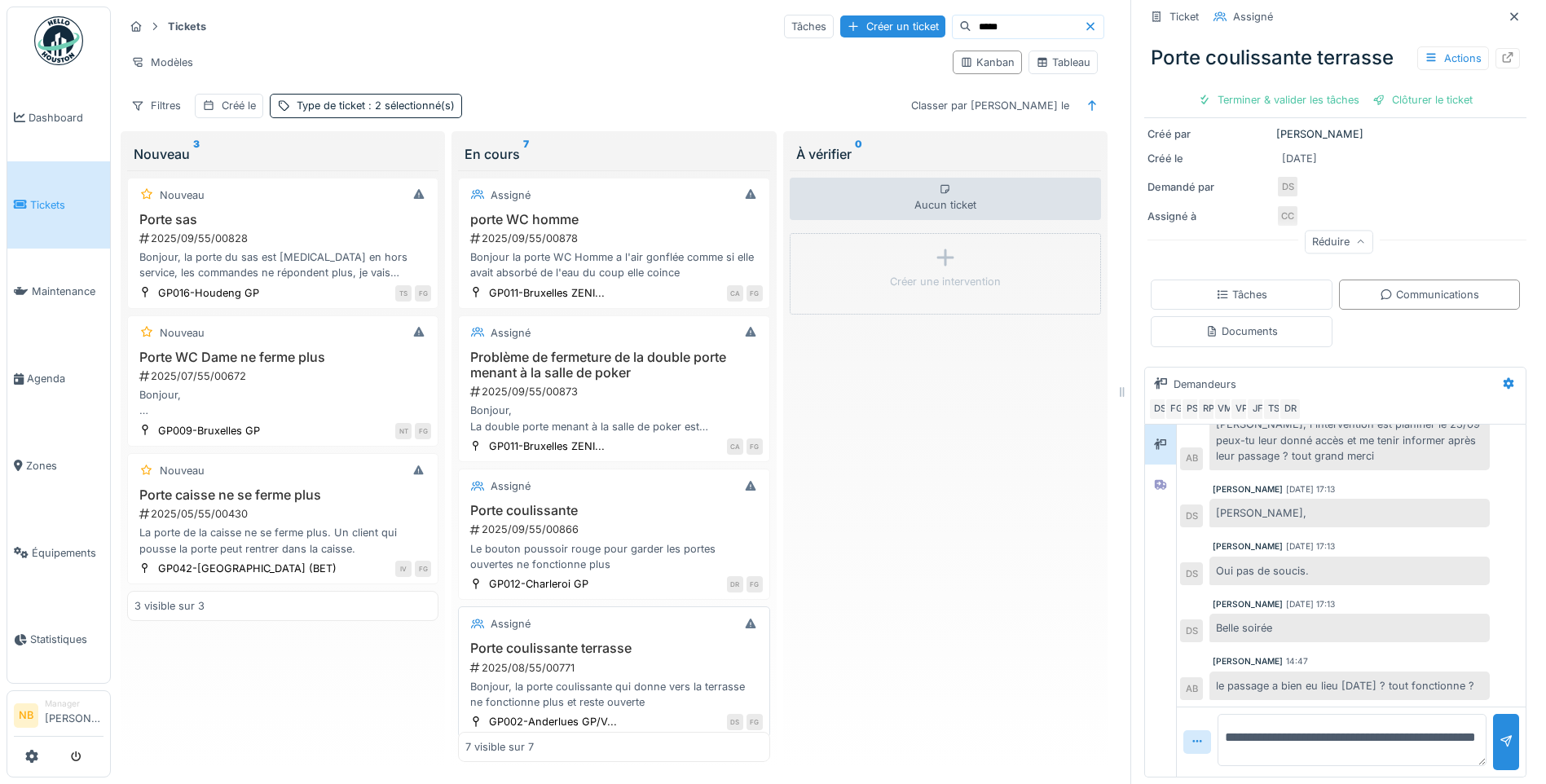
click at [511, 610] on div "Assigné Porte coulissante terrasse 2025/08/55/00771 Bonjour, la porte coulissan…" at bounding box center [613, 672] width 311 height 131
click at [1241, 740] on textarea "**********" at bounding box center [1352, 740] width 269 height 52
type textarea "**********"
click at [599, 597] on div "Assigné Porte coulissante 2025/09/55/00866 Le bouton poussoir rouge pour garder…" at bounding box center [613, 534] width 311 height 131
click at [1335, 759] on textarea "**********" at bounding box center [1352, 740] width 269 height 52
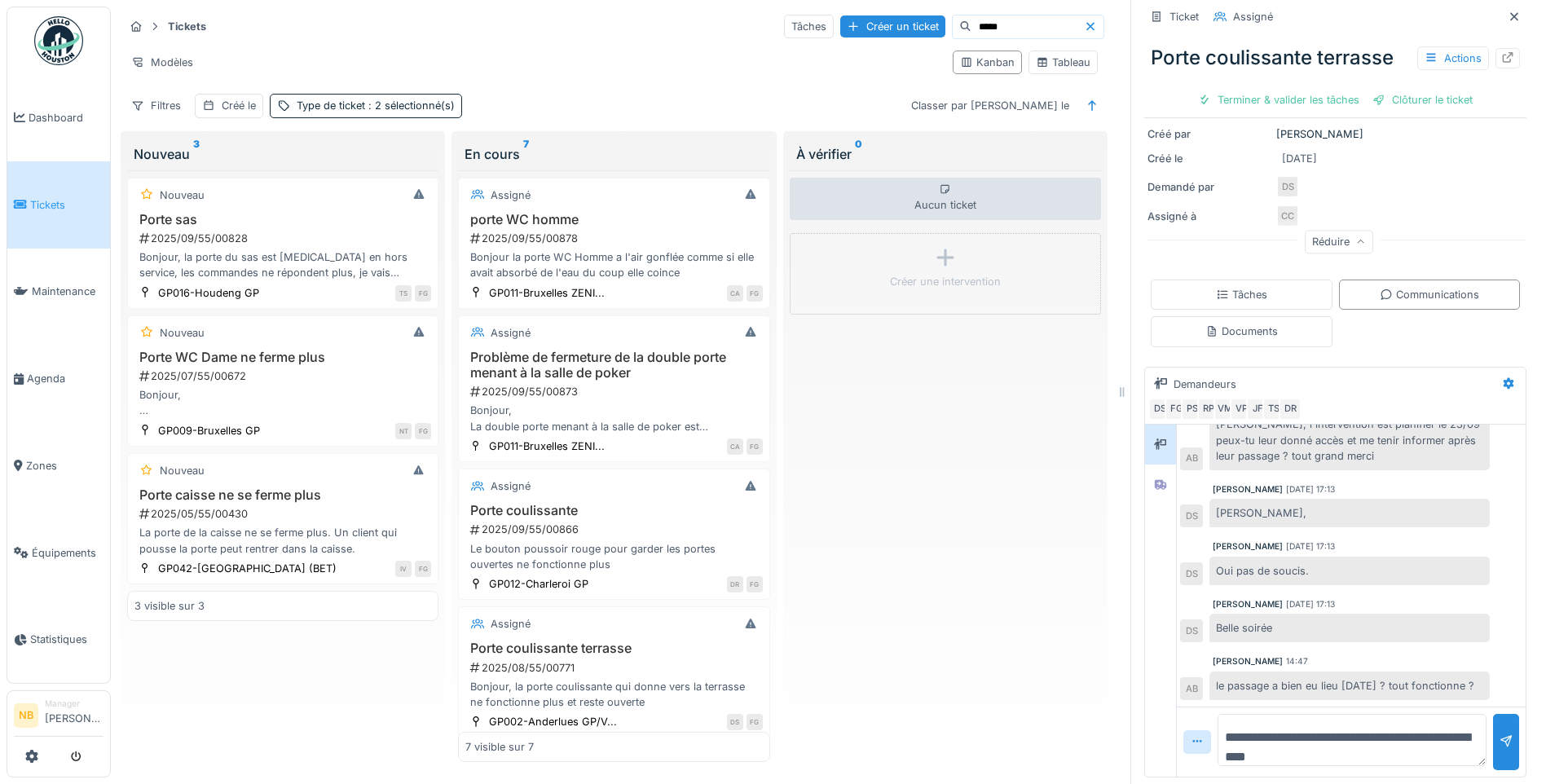
click at [1345, 757] on textarea "**********" at bounding box center [1352, 740] width 269 height 52
click at [1500, 737] on div at bounding box center [1506, 742] width 13 height 16
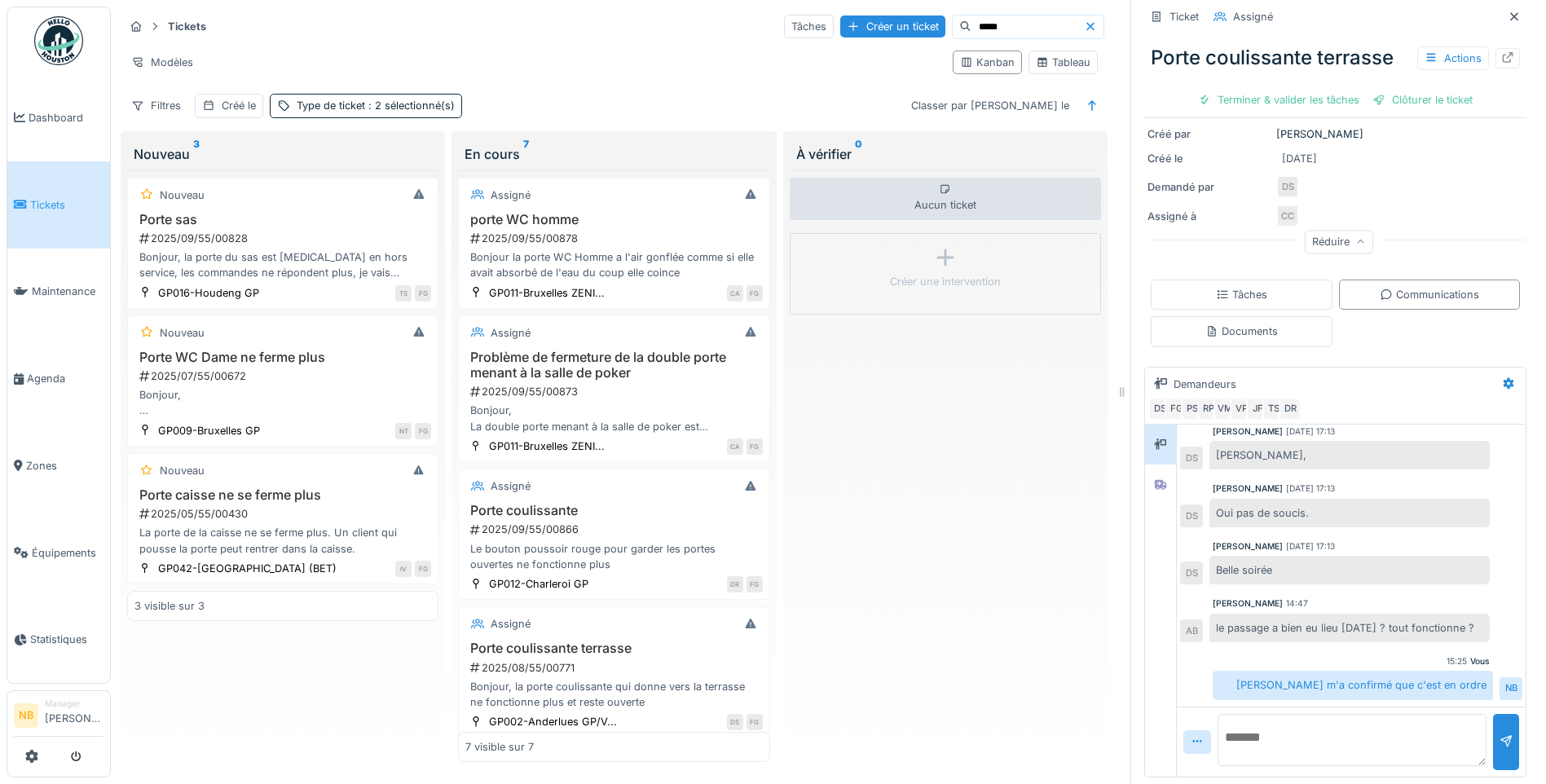
click at [1084, 690] on div "Aucun ticket Créer une intervention" at bounding box center [945, 466] width 311 height 591
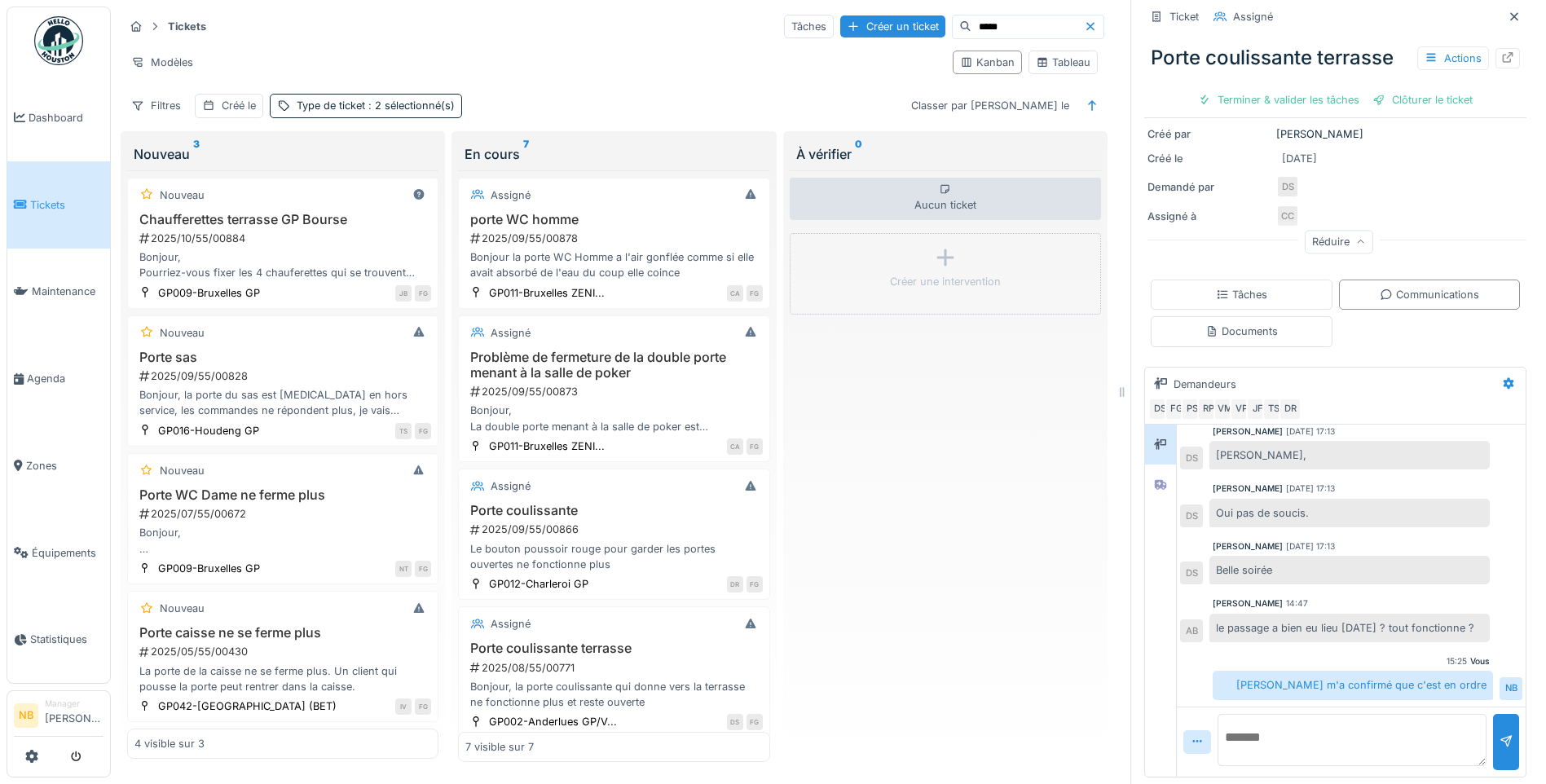
click at [913, 699] on div "Aucun ticket Créer une intervention" at bounding box center [945, 466] width 311 height 591
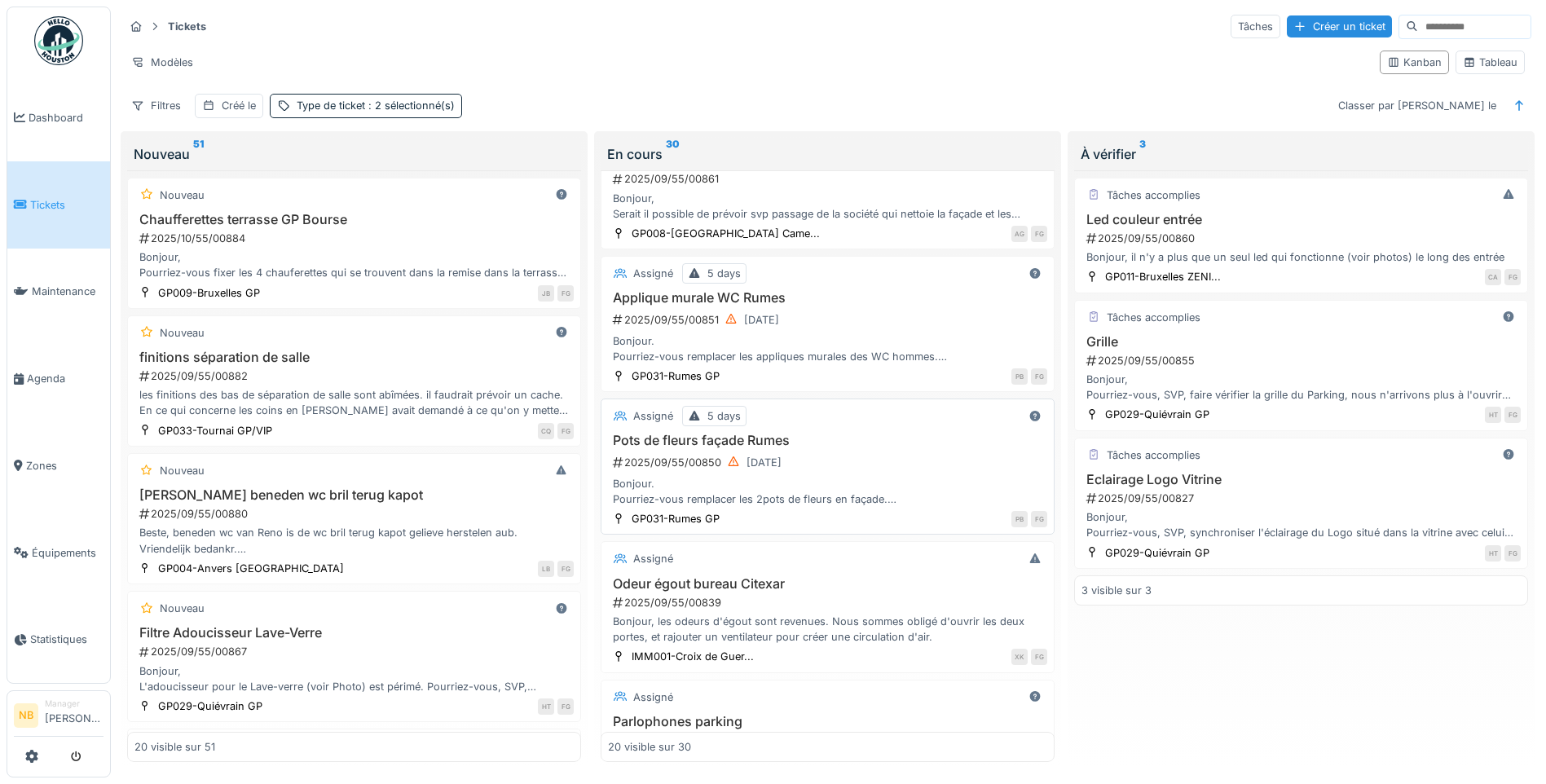
scroll to position [760, 0]
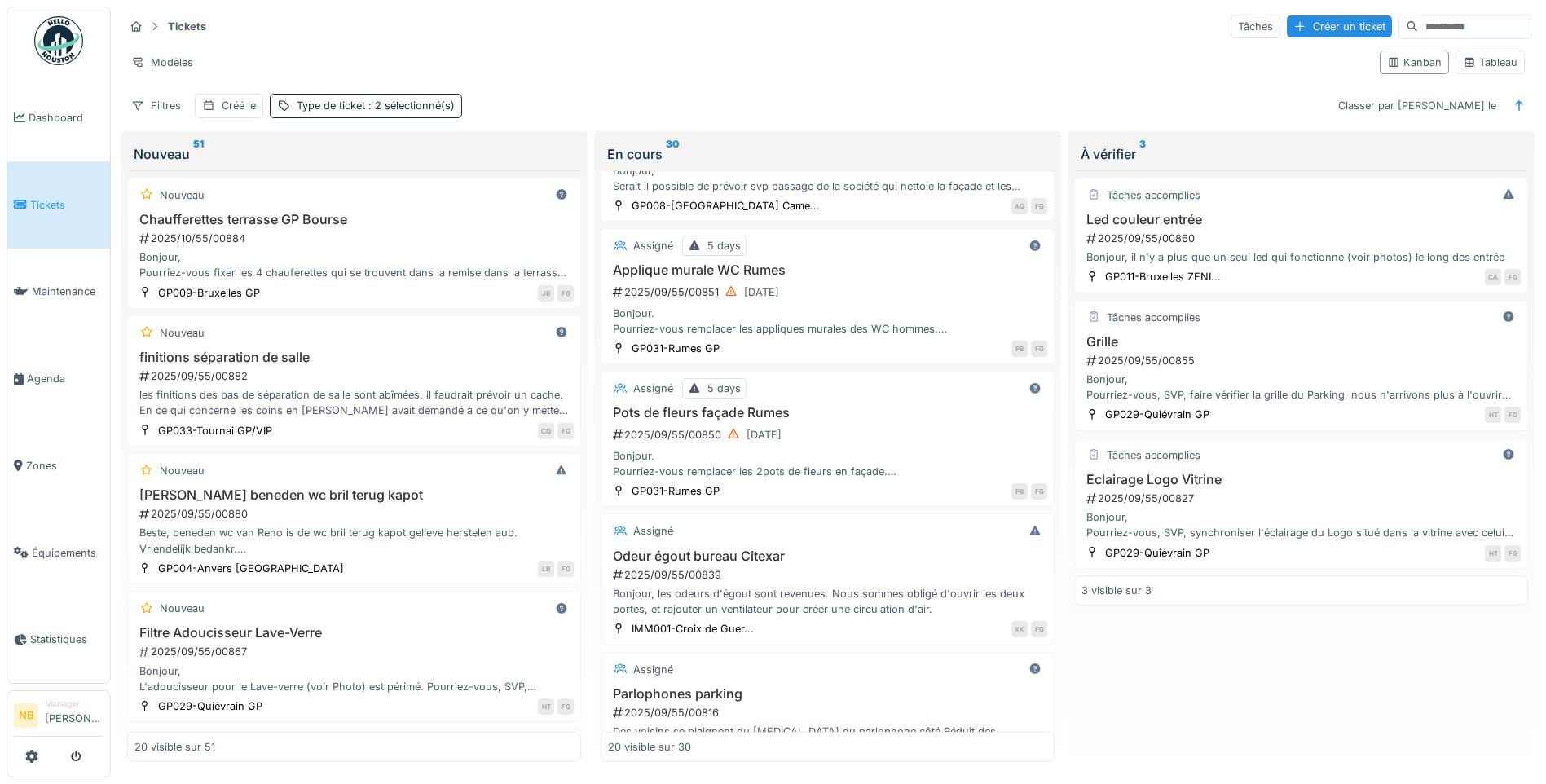
click at [1471, 30] on input at bounding box center [1474, 27] width 113 height 23
type input "*****"
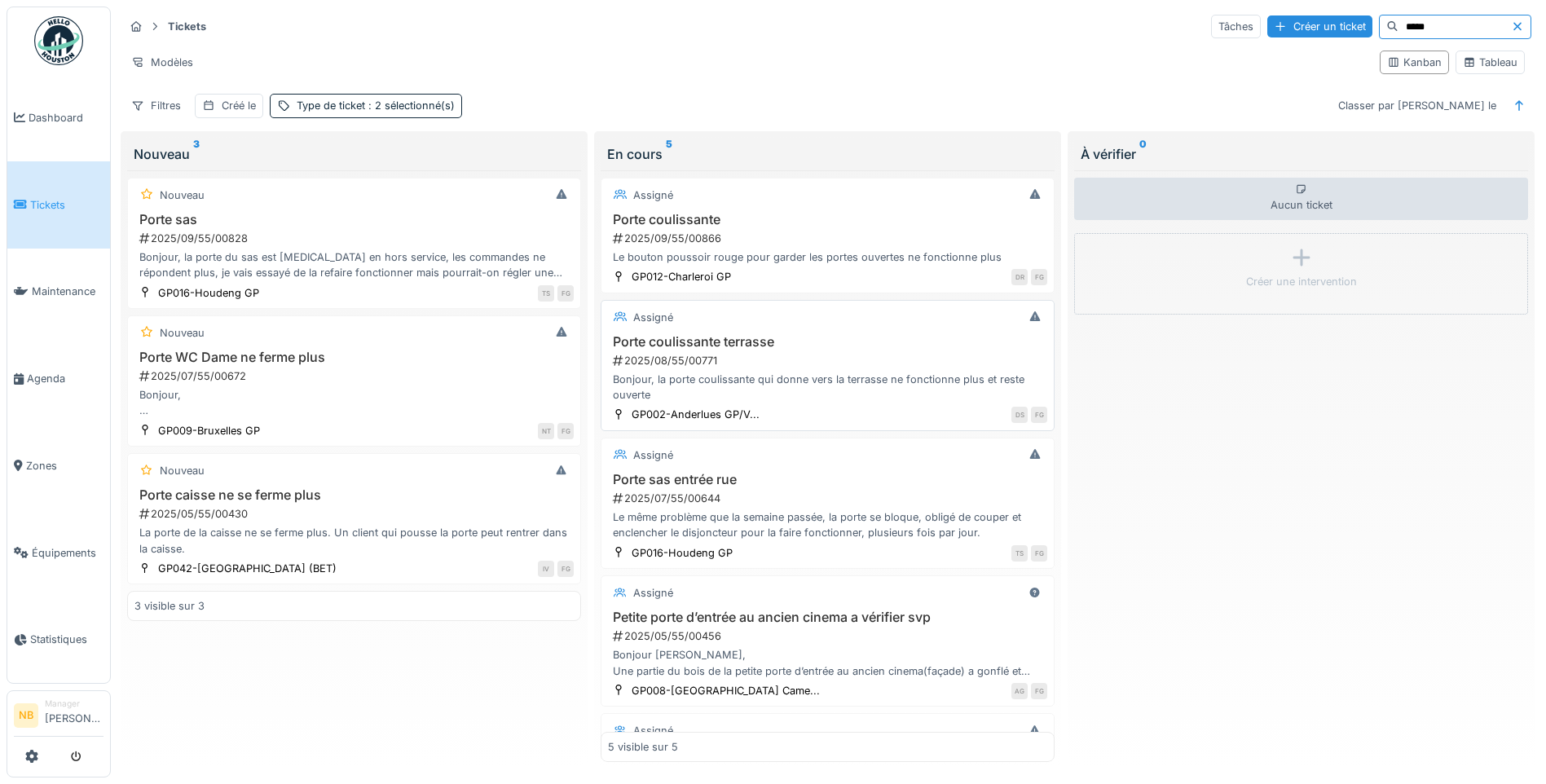
click at [835, 365] on div "2025/08/55/00771" at bounding box center [830, 361] width 436 height 16
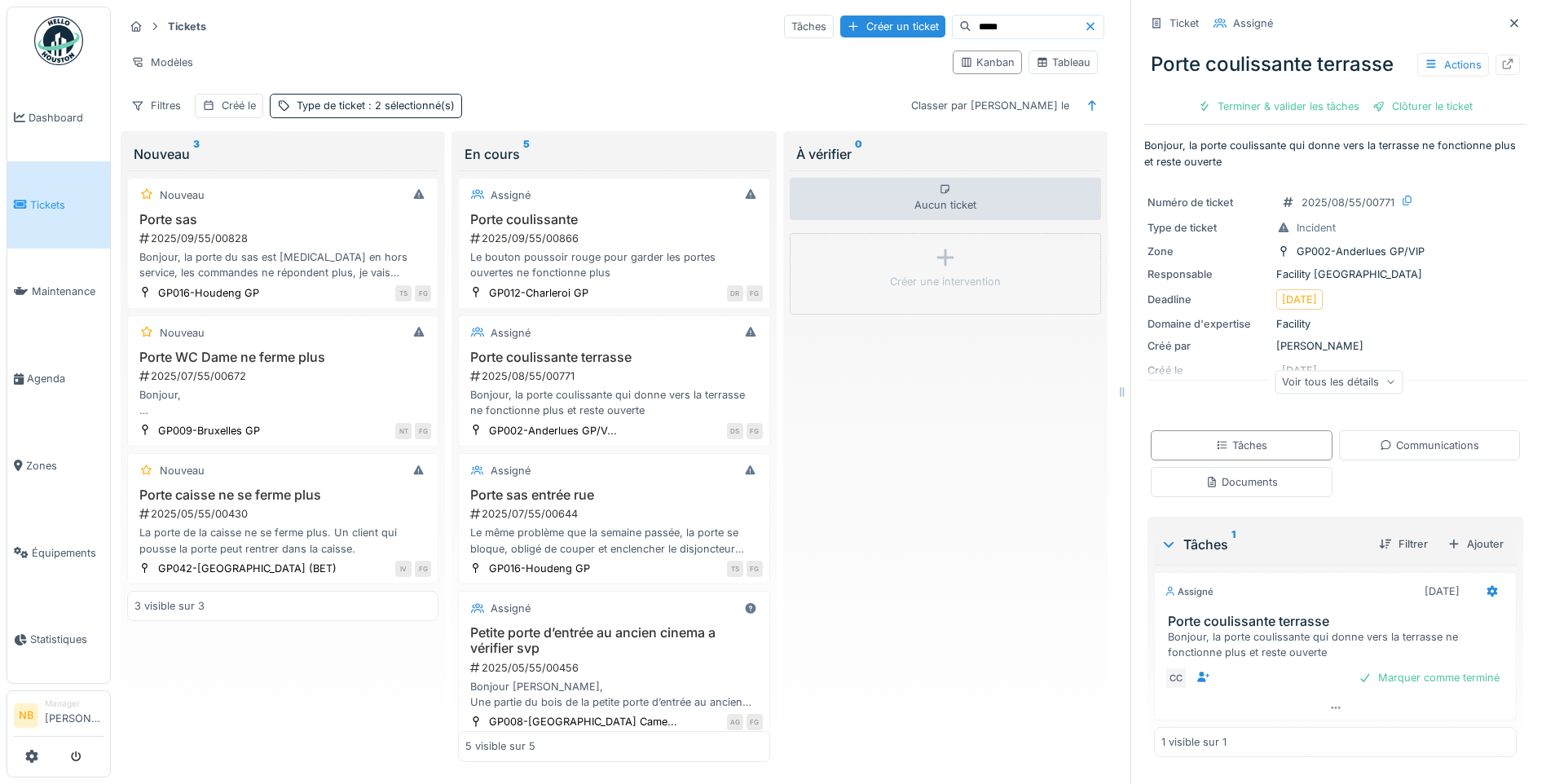
scroll to position [12, 0]
drag, startPoint x: 1437, startPoint y: 415, endPoint x: 1461, endPoint y: 439, distance: 33.9
click at [1437, 424] on div "Tâches Communications Documents" at bounding box center [1336, 464] width 382 height 80
click at [1461, 443] on div "Communications" at bounding box center [1430, 445] width 181 height 31
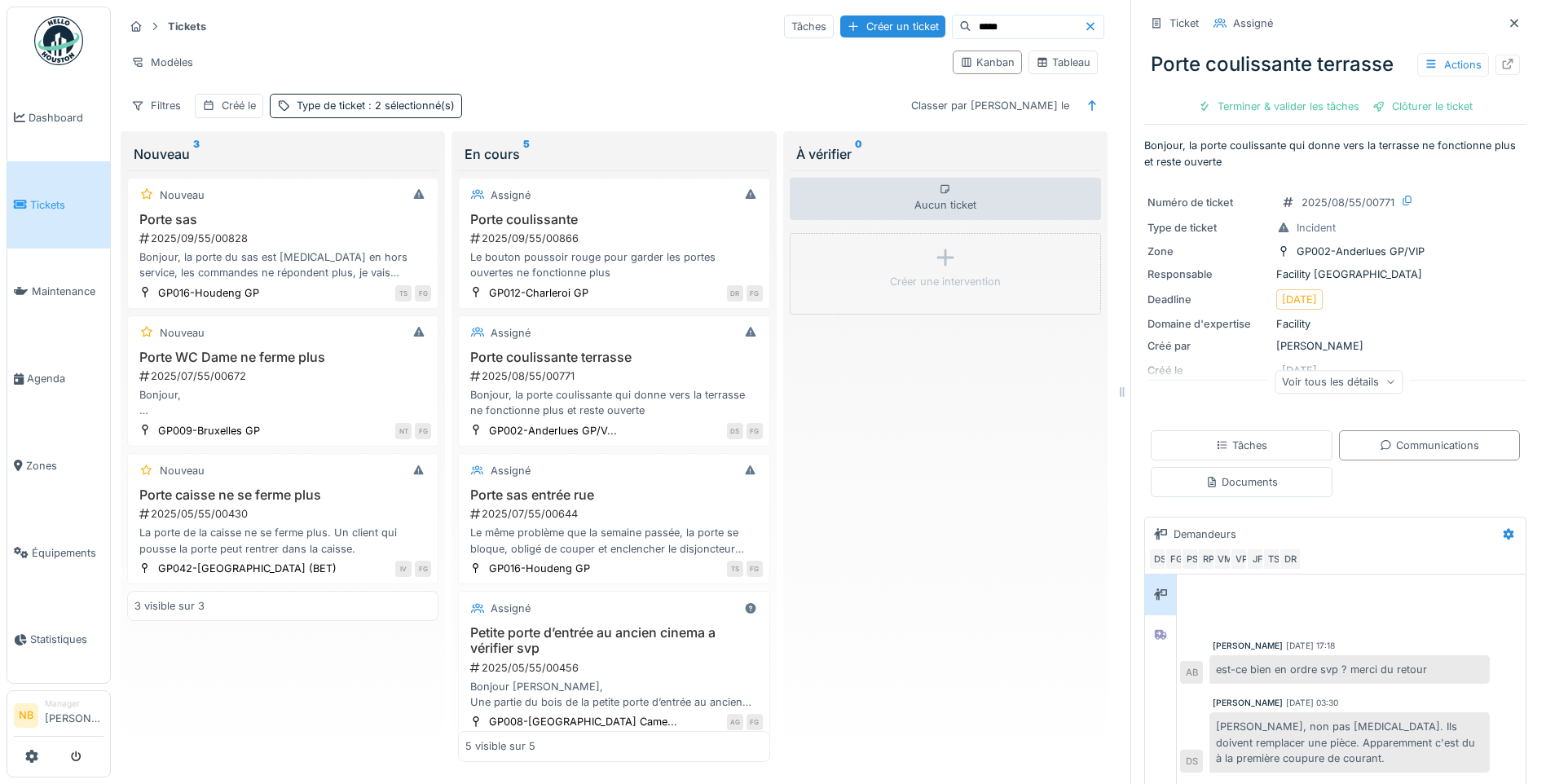
scroll to position [372, 0]
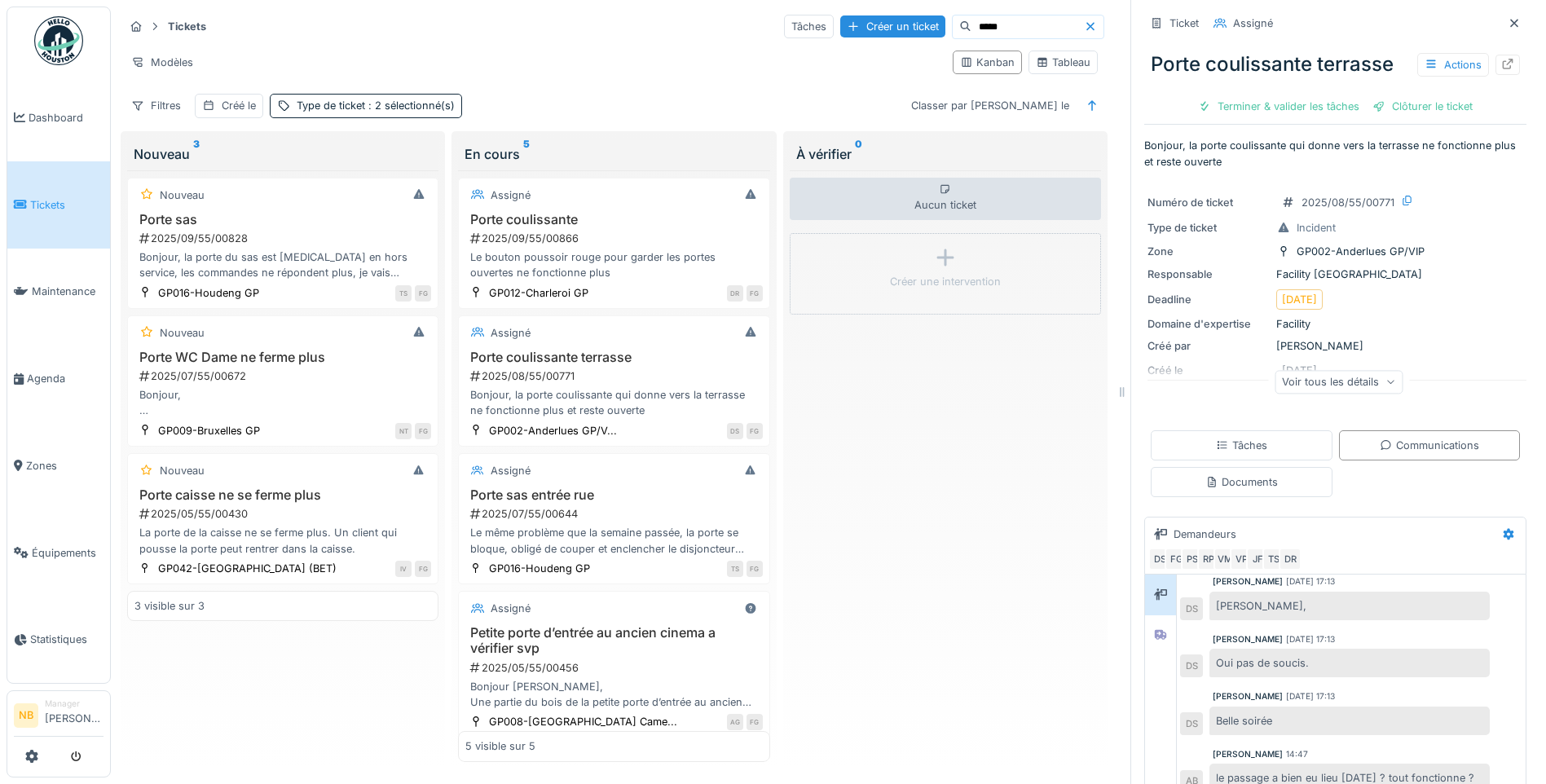
click at [1329, 370] on div "Voir tous les détails" at bounding box center [1338, 381] width 128 height 24
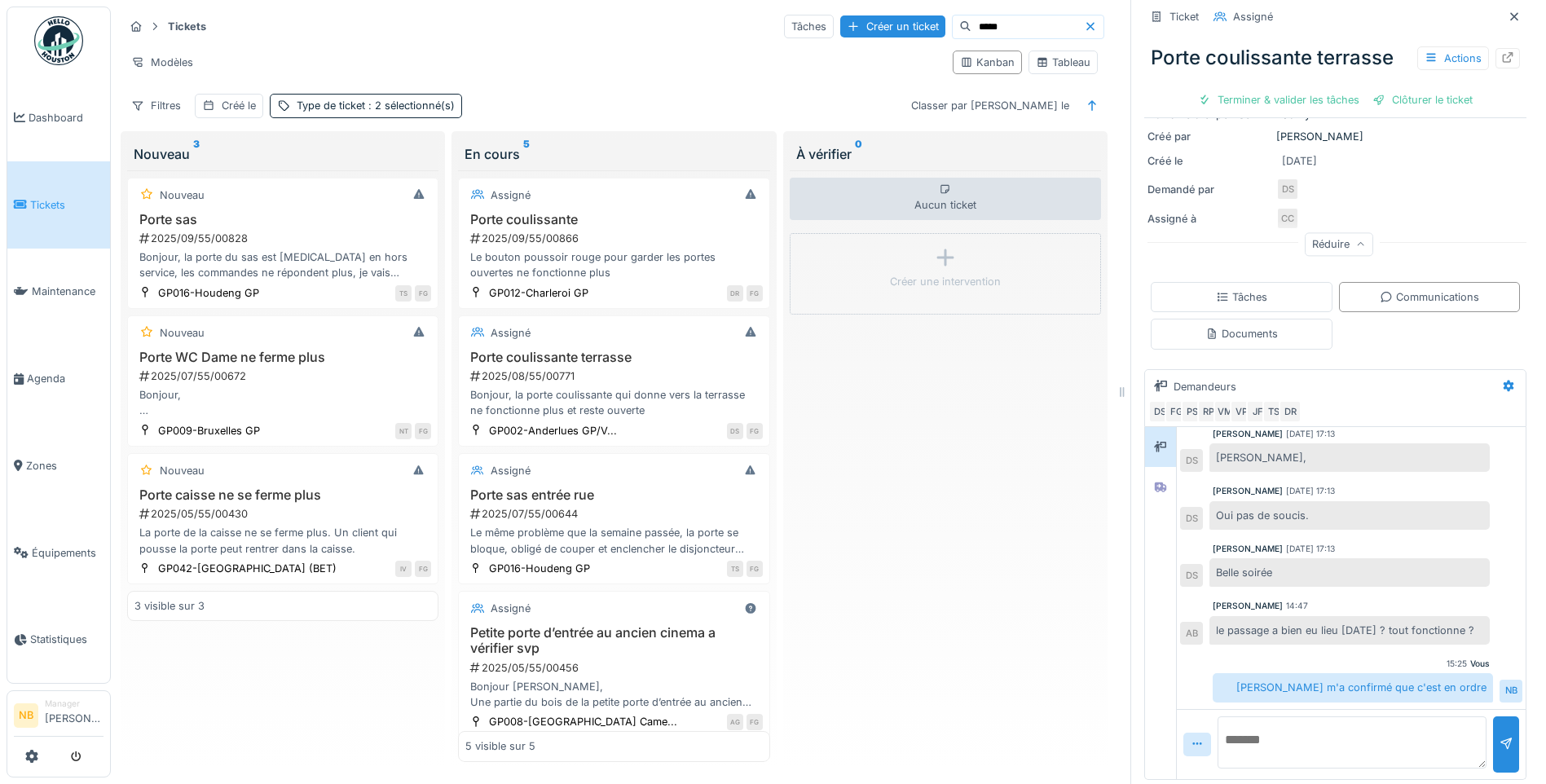
scroll to position [212, 0]
click at [1419, 92] on div "Clôturer le ticket" at bounding box center [1423, 99] width 113 height 22
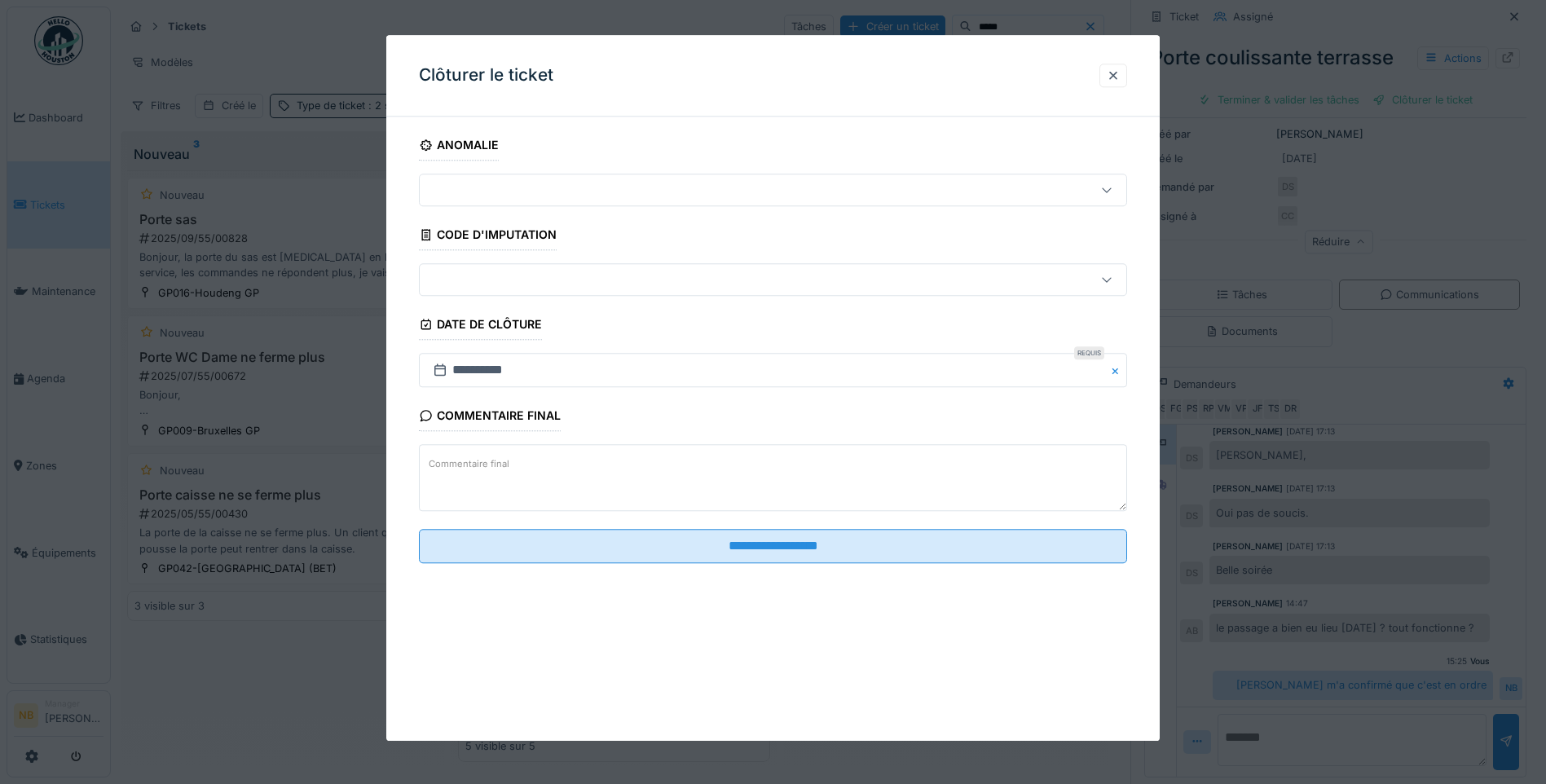
click at [641, 480] on textarea "Commentaire final" at bounding box center [773, 478] width 708 height 67
click at [673, 481] on textarea "Commentaire final" at bounding box center [773, 478] width 708 height 67
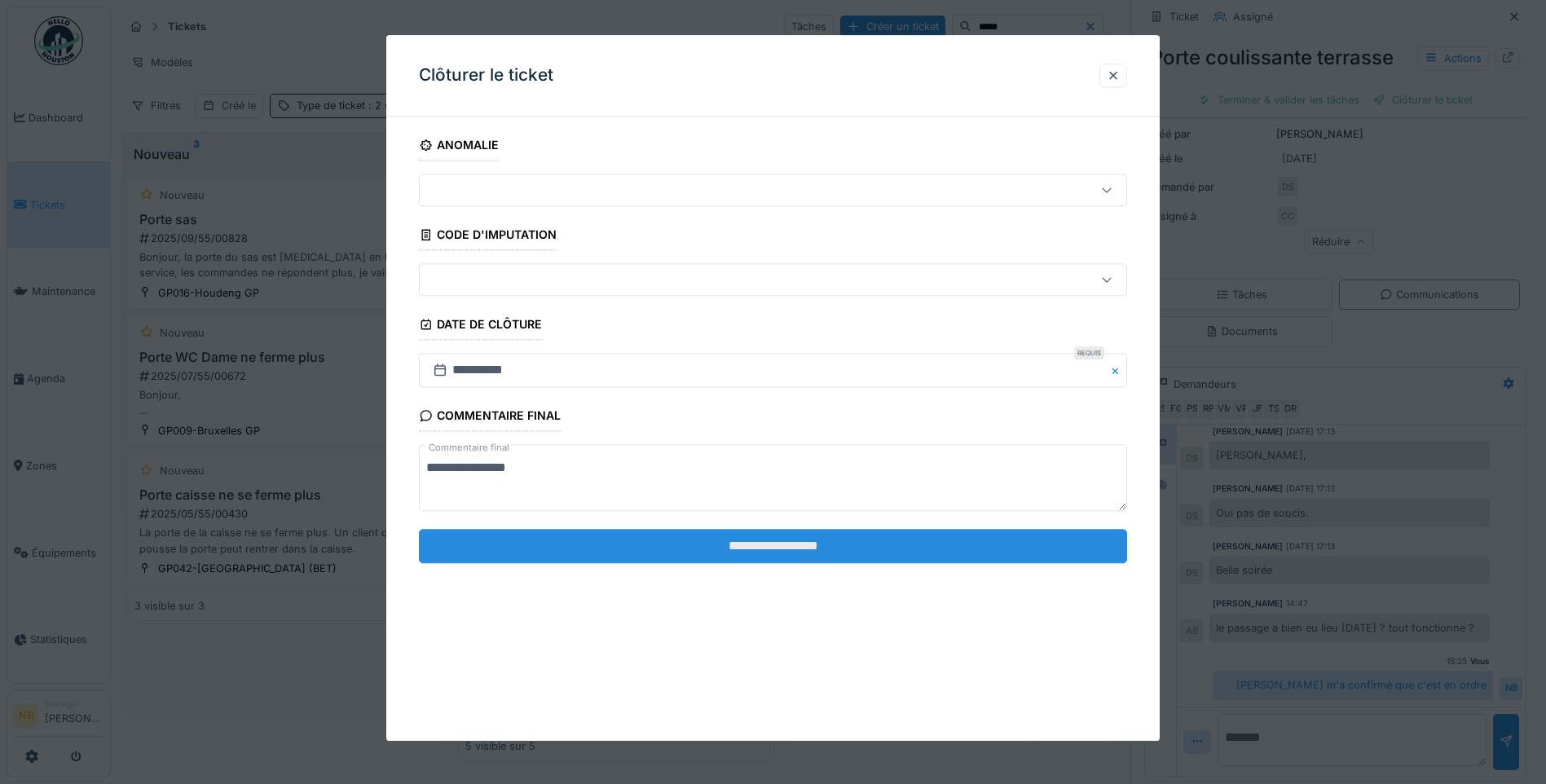
type textarea "**********"
click at [768, 537] on input "**********" at bounding box center [773, 545] width 708 height 34
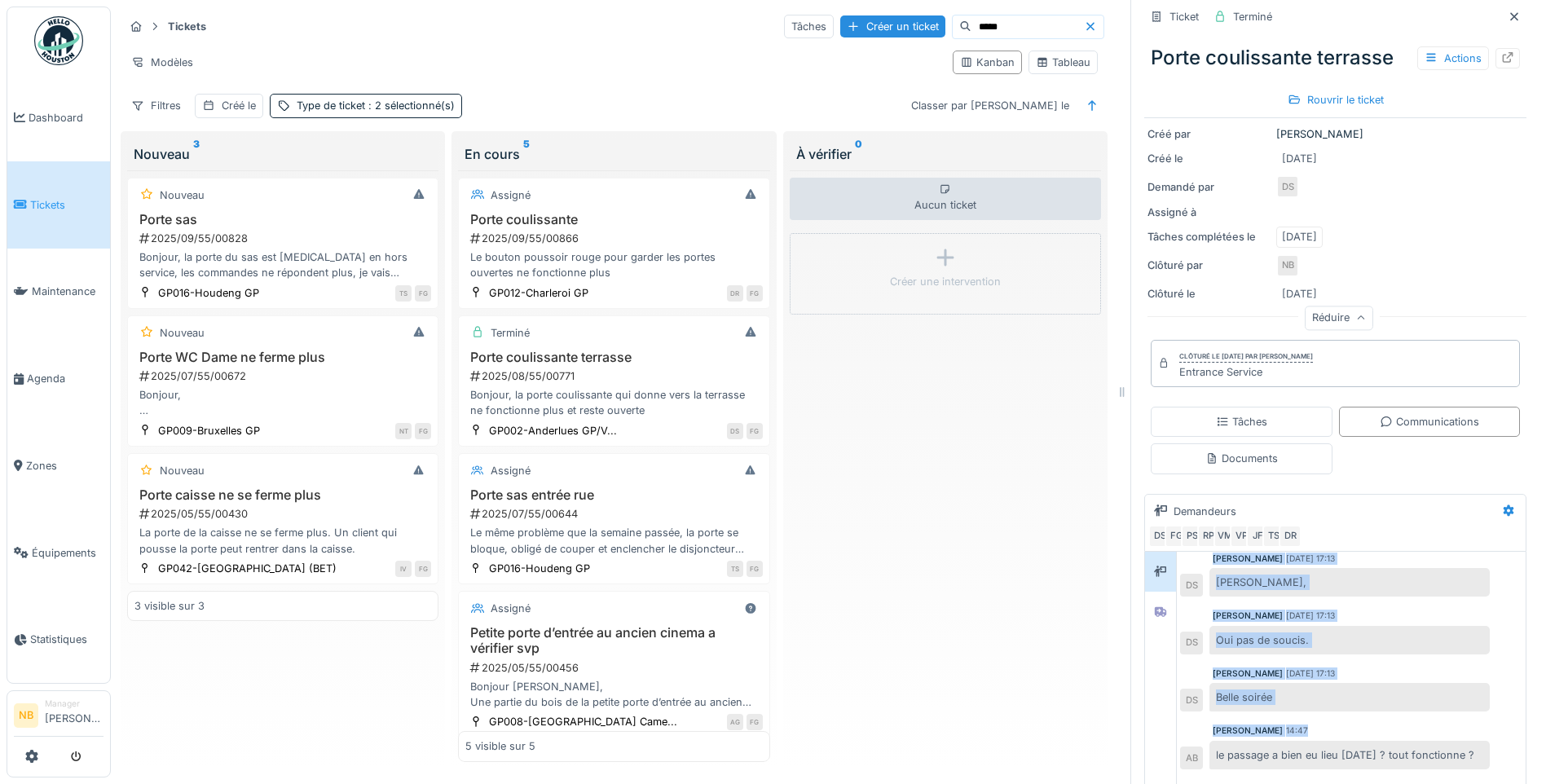
drag, startPoint x: 1517, startPoint y: 501, endPoint x: 1541, endPoint y: 705, distance: 205.4
click at [1541, 705] on div "Tickets Tâches Créer un ticket ***** Modèles Kanban Tableau Filtres Créé le Typ…" at bounding box center [828, 392] width 1435 height 784
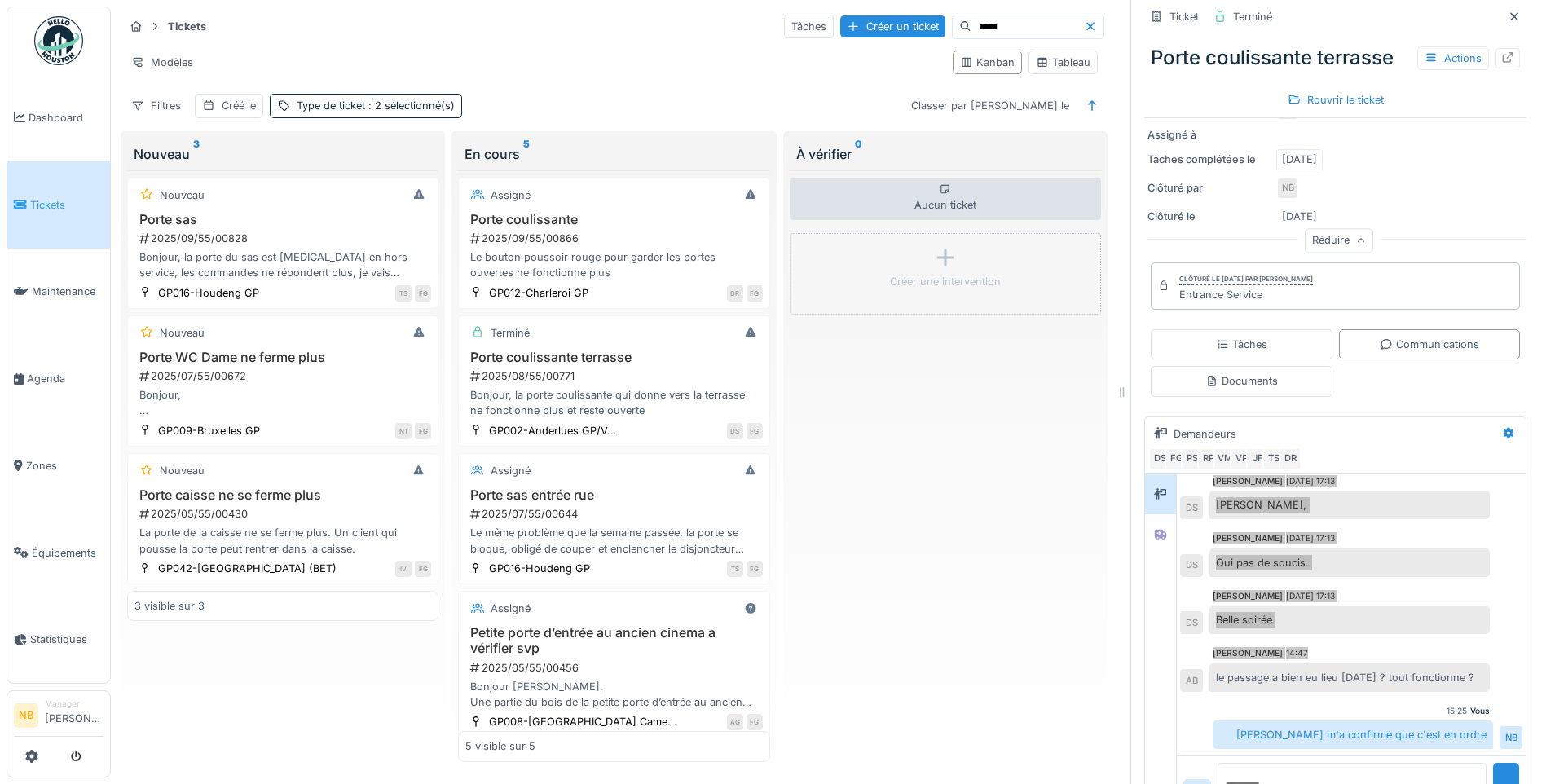
scroll to position [339, 0]
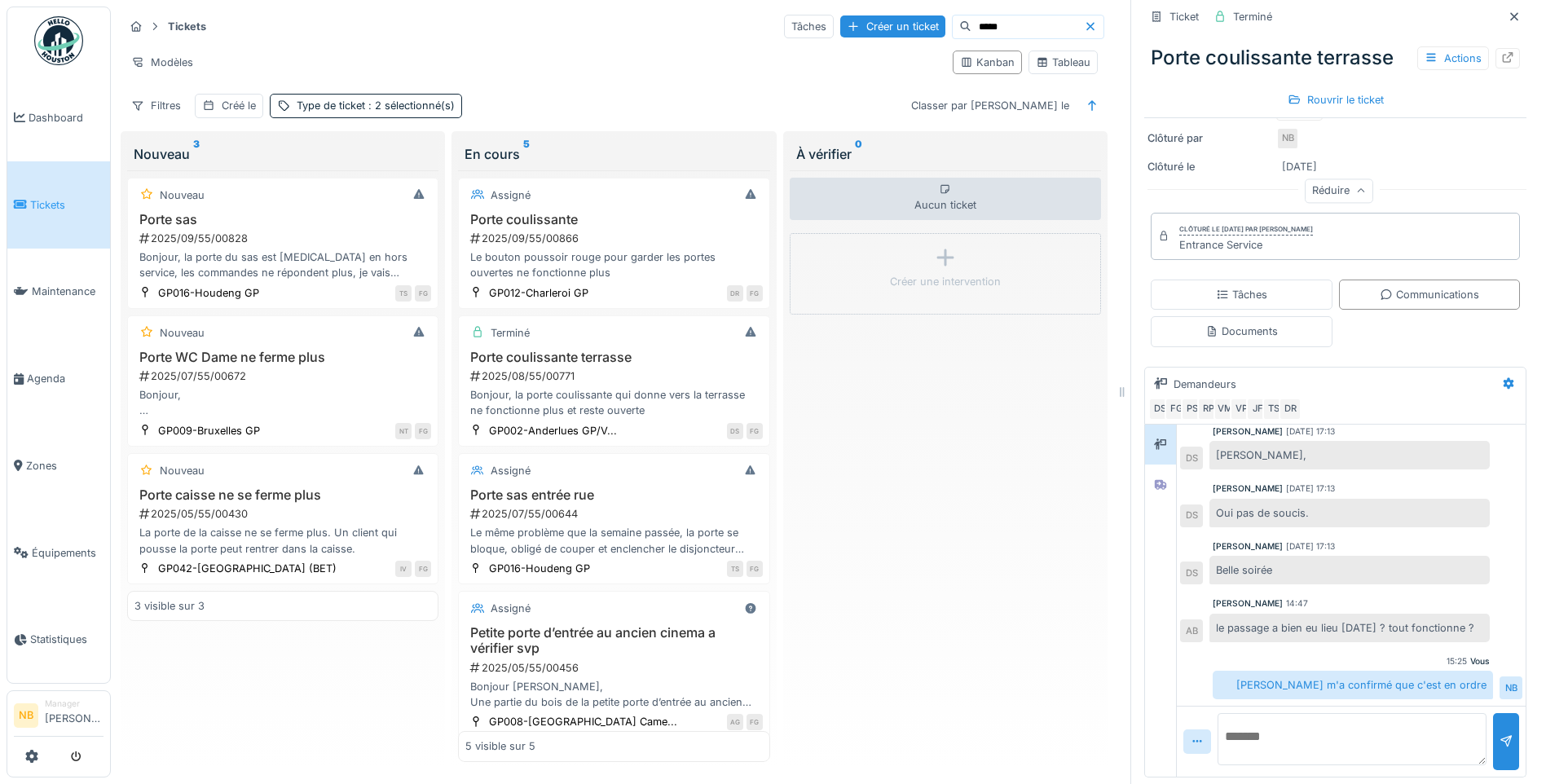
click at [877, 652] on div "Aucun ticket Créer une intervention" at bounding box center [945, 466] width 311 height 591
click at [1383, 749] on textarea at bounding box center [1352, 739] width 269 height 52
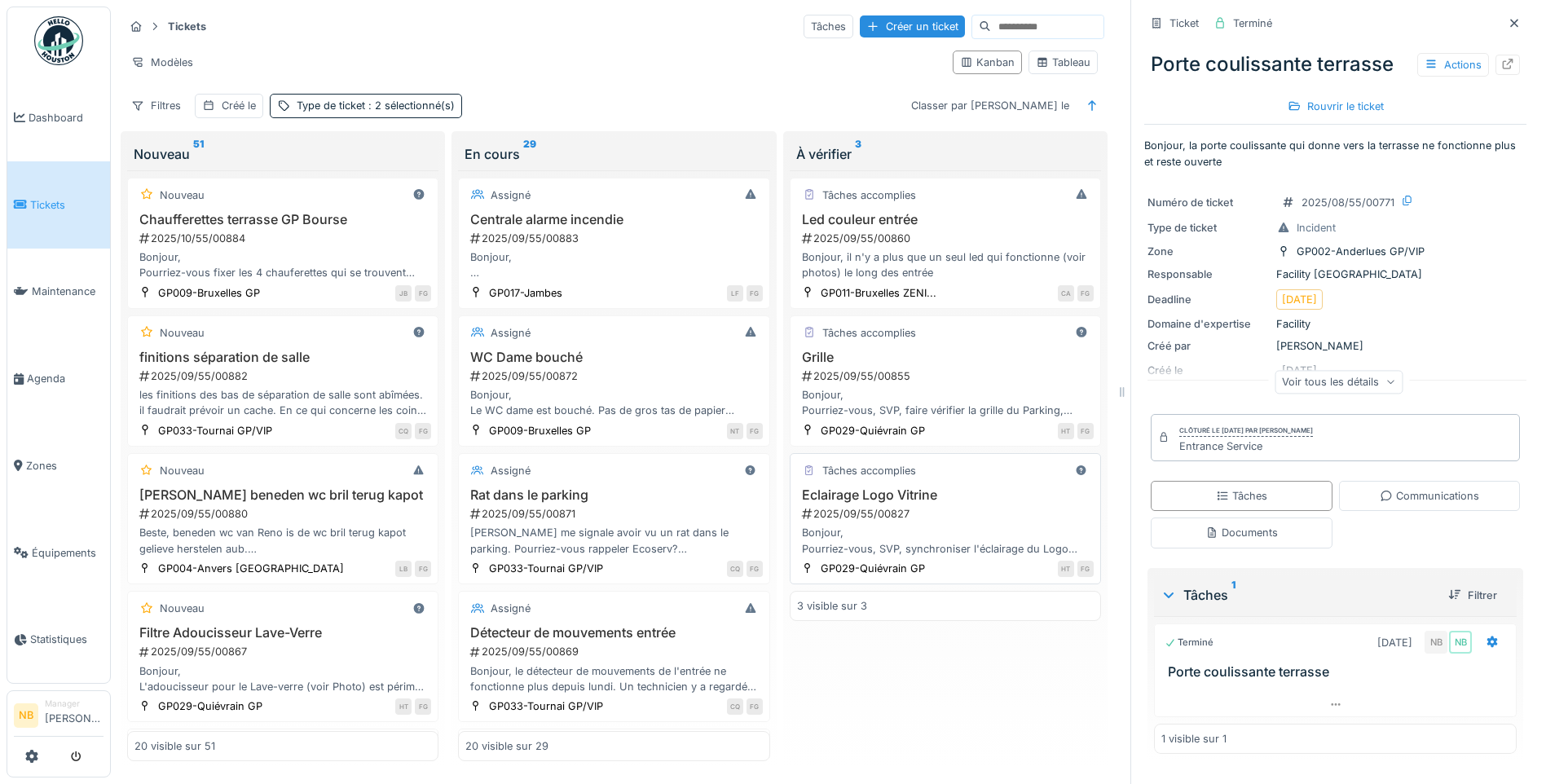
click at [996, 497] on h3 "Eclairage Logo Vitrine" at bounding box center [946, 495] width 297 height 16
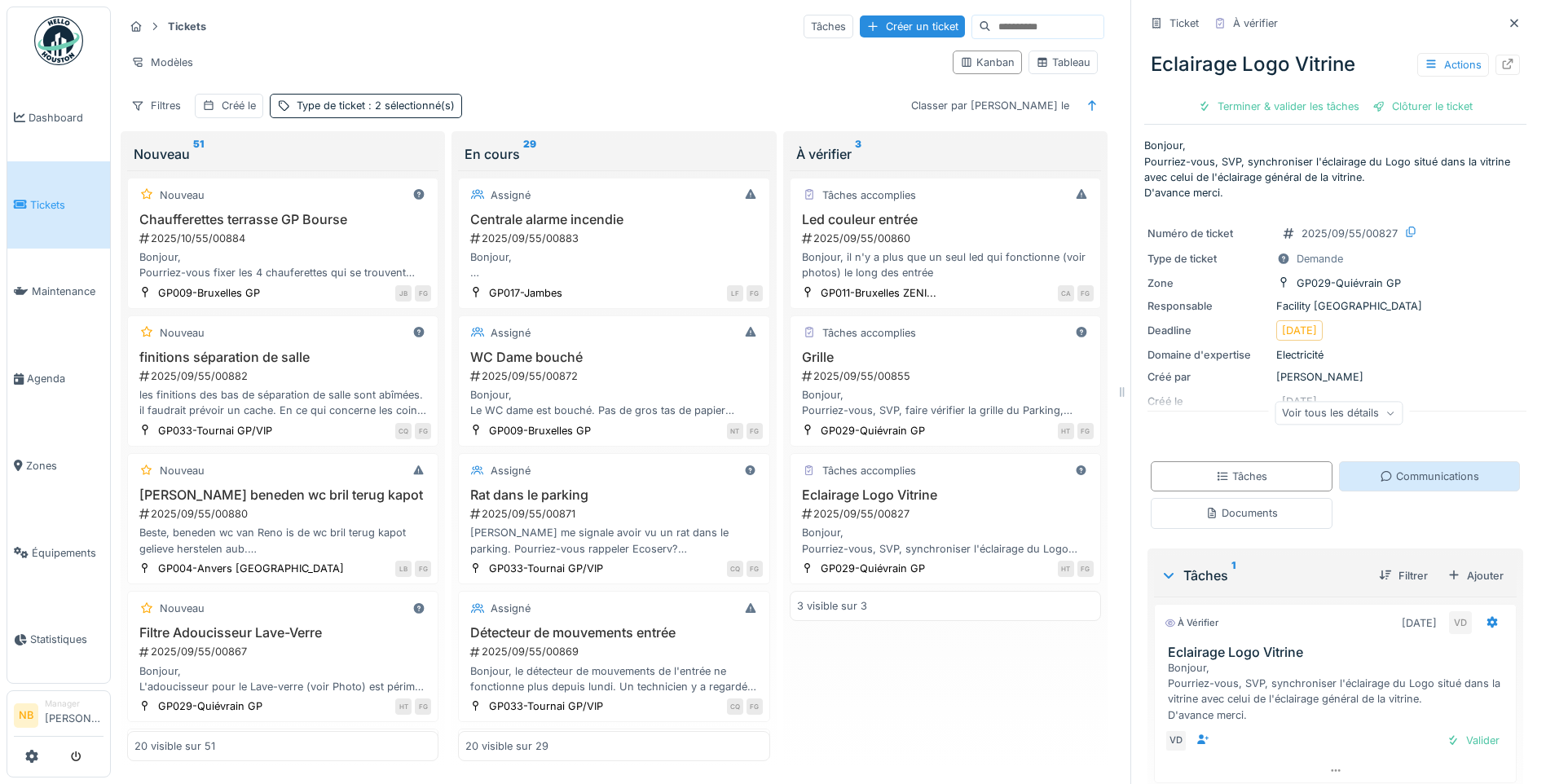
click at [1394, 473] on div "Communications" at bounding box center [1430, 476] width 99 height 16
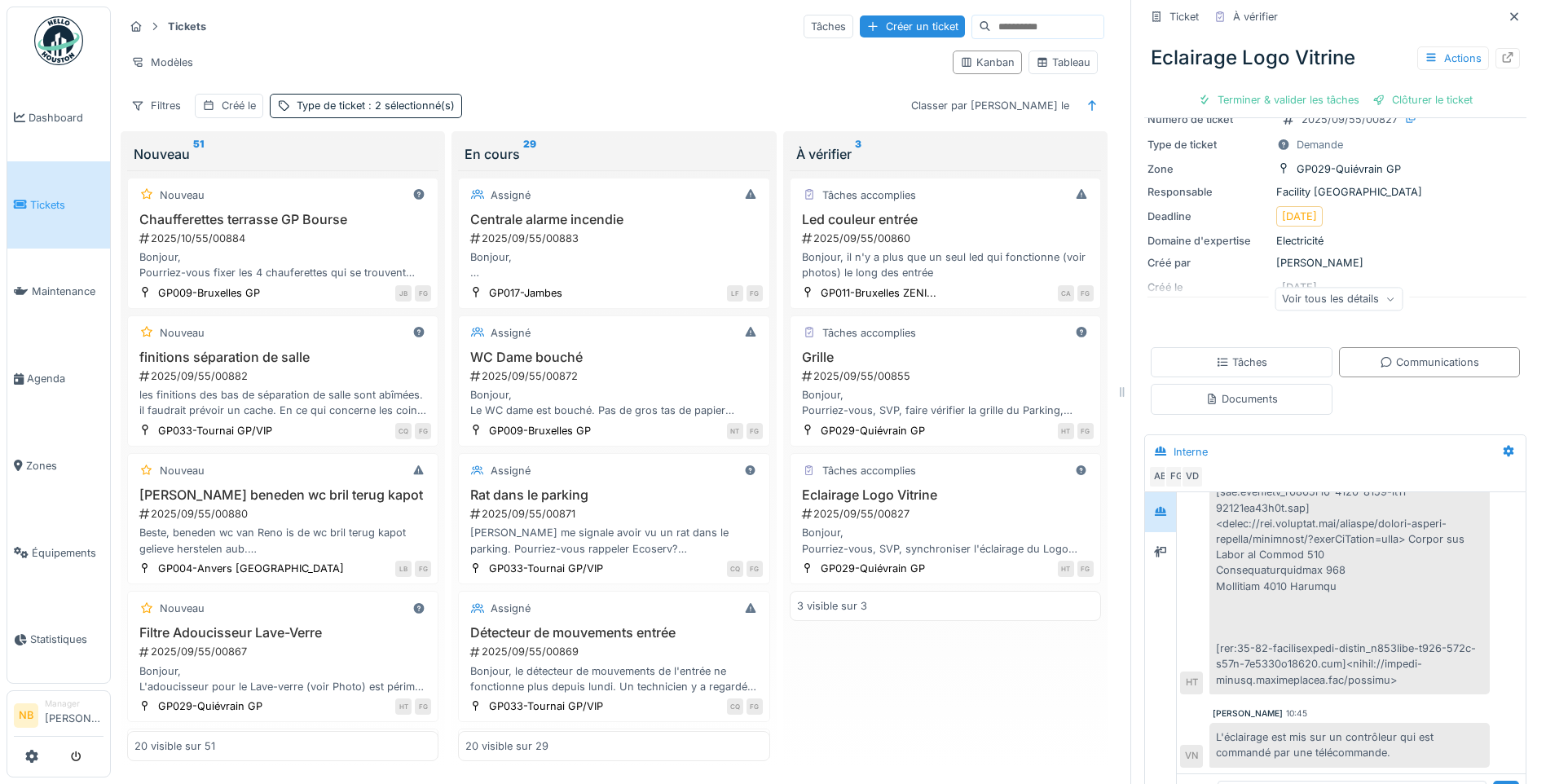
scroll to position [183, 0]
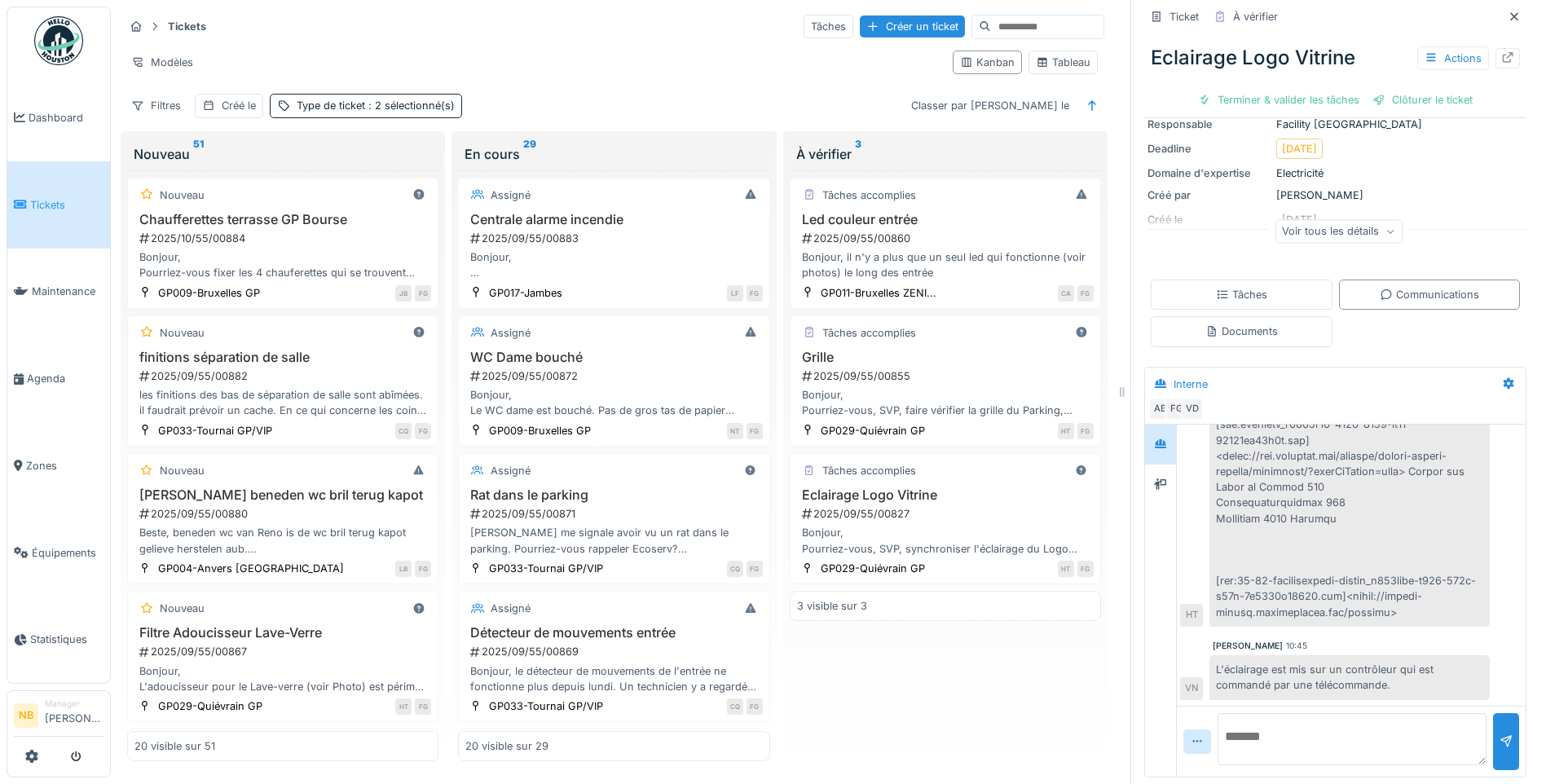
click at [1330, 713] on textarea at bounding box center [1352, 739] width 269 height 52
click at [992, 368] on div "2025/09/55/00855" at bounding box center [947, 376] width 293 height 16
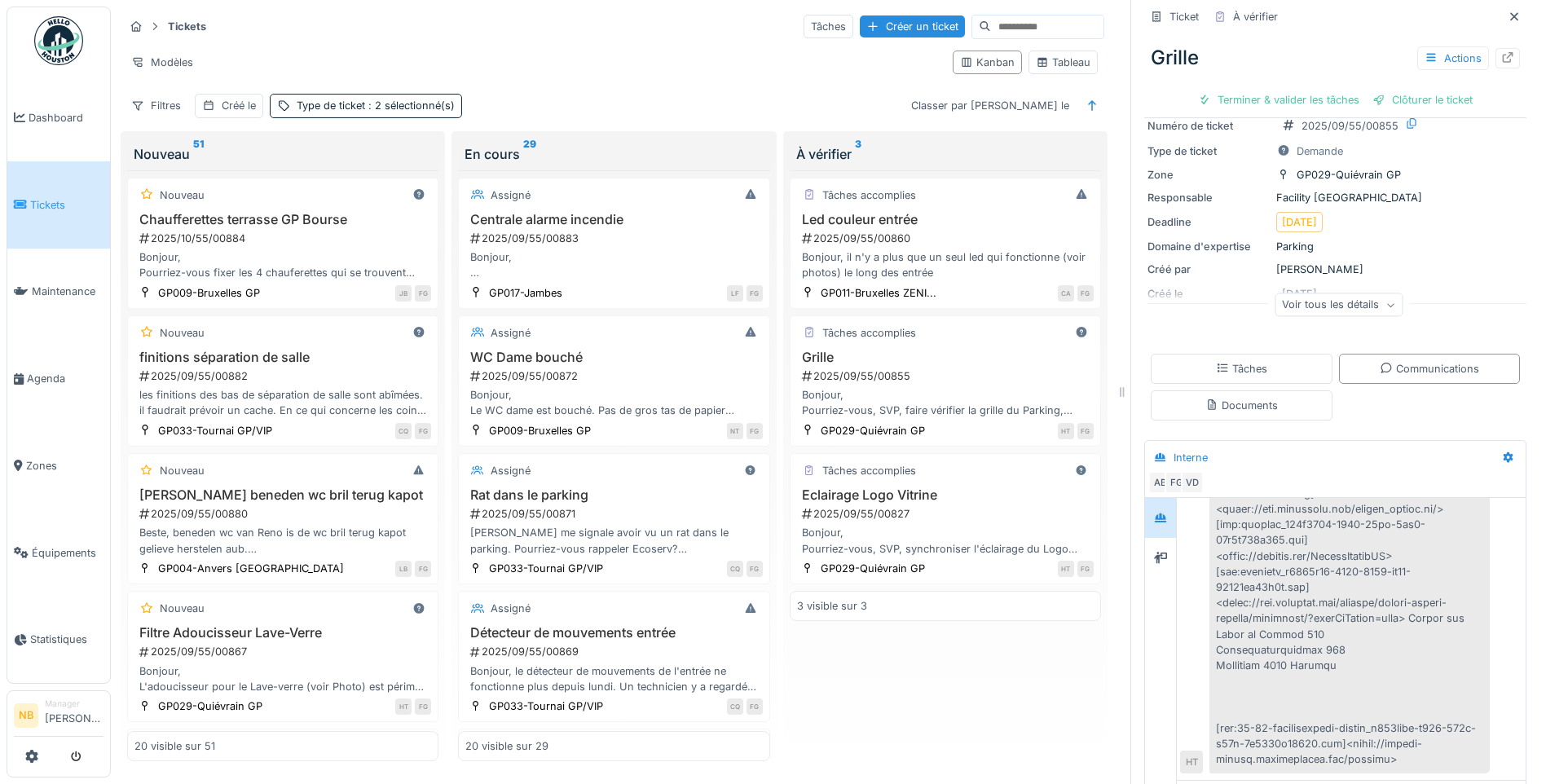
scroll to position [215, 0]
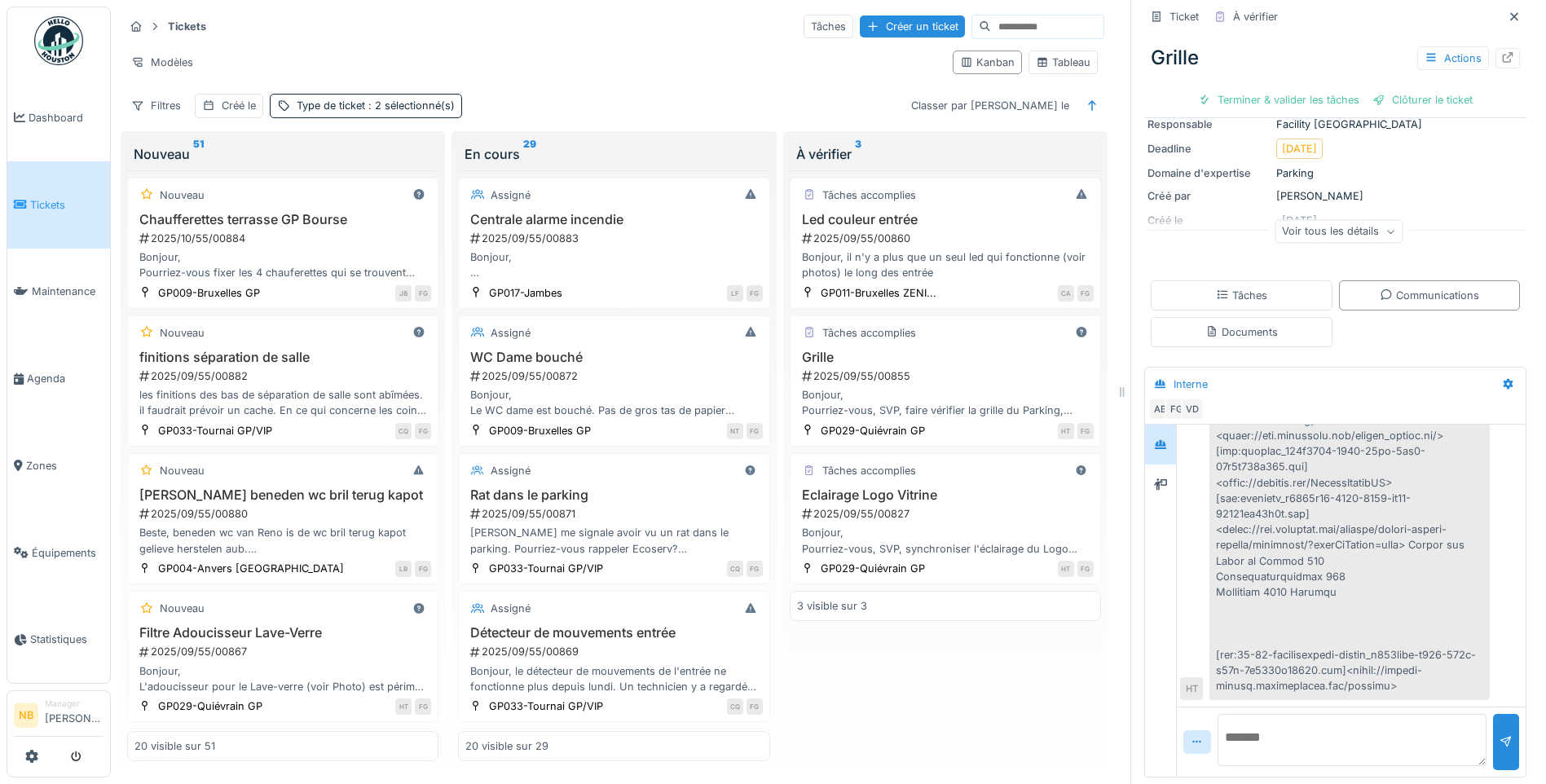
click at [1300, 714] on textarea at bounding box center [1352, 740] width 269 height 52
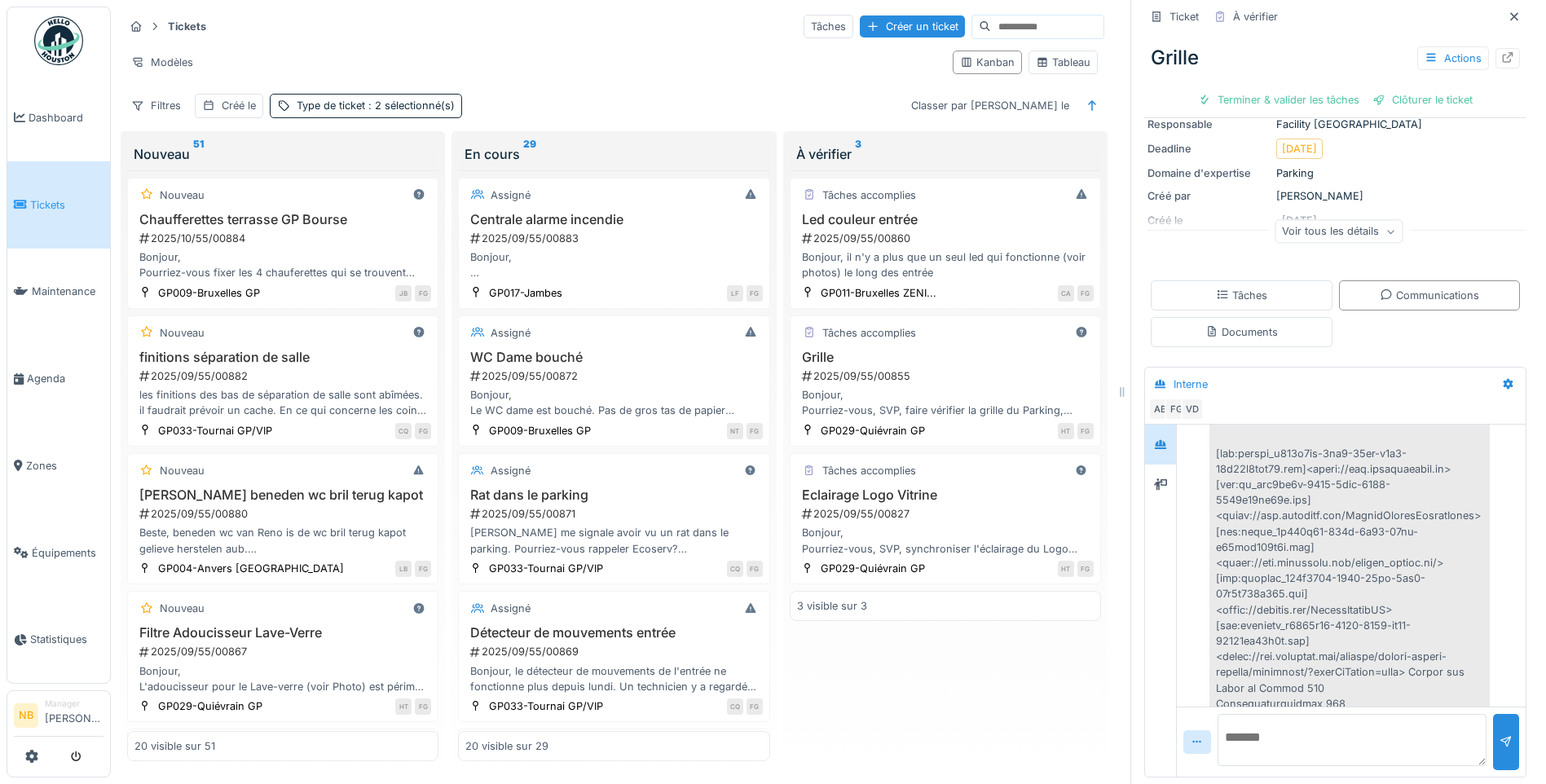
scroll to position [219, 0]
